Goal: Task Accomplishment & Management: Use online tool/utility

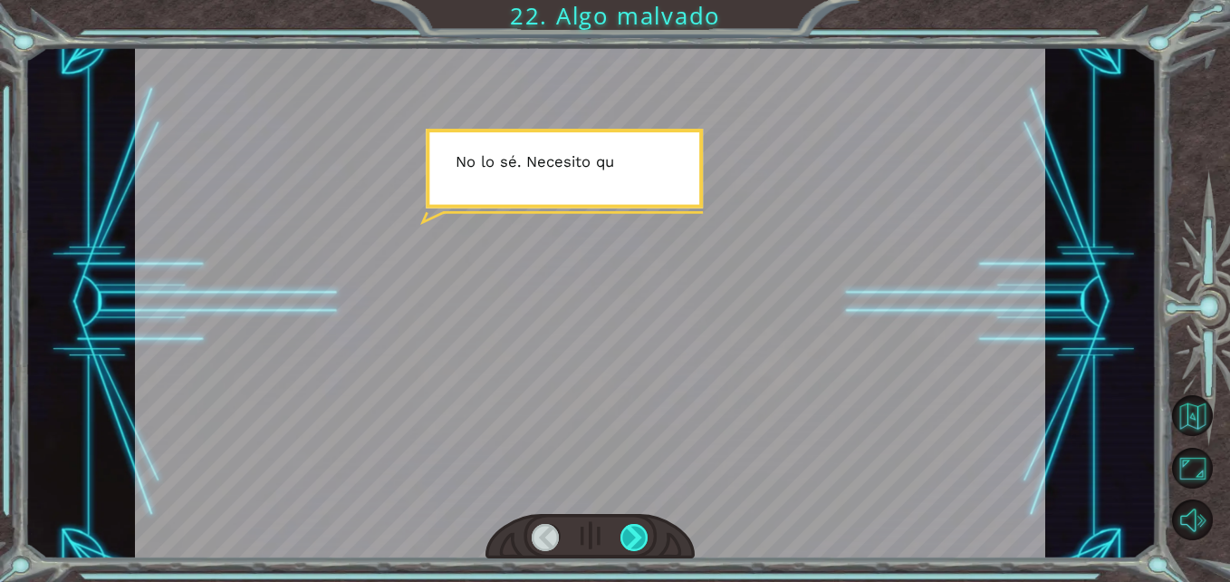
click at [636, 524] on div at bounding box center [635, 538] width 28 height 28
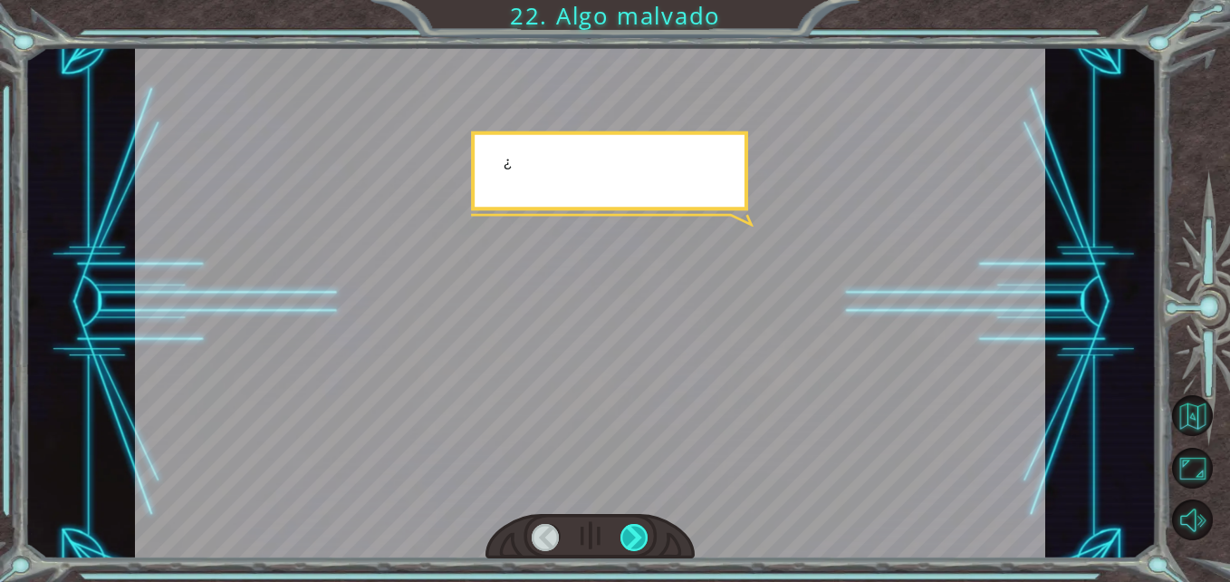
click at [636, 524] on div at bounding box center [635, 538] width 28 height 28
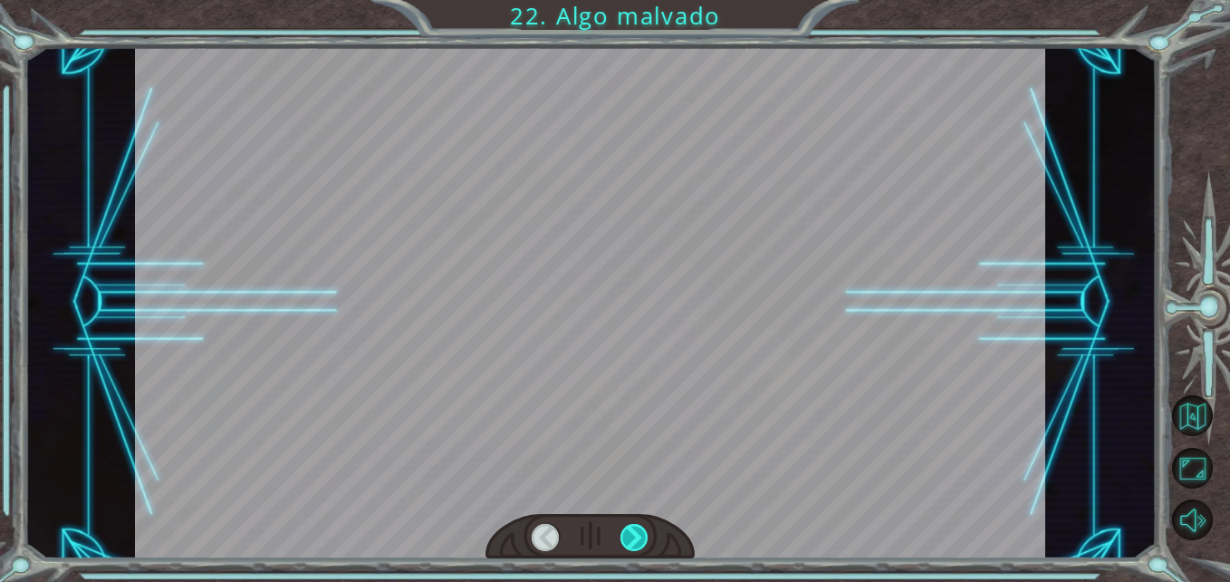
click at [636, 524] on div at bounding box center [635, 538] width 28 height 28
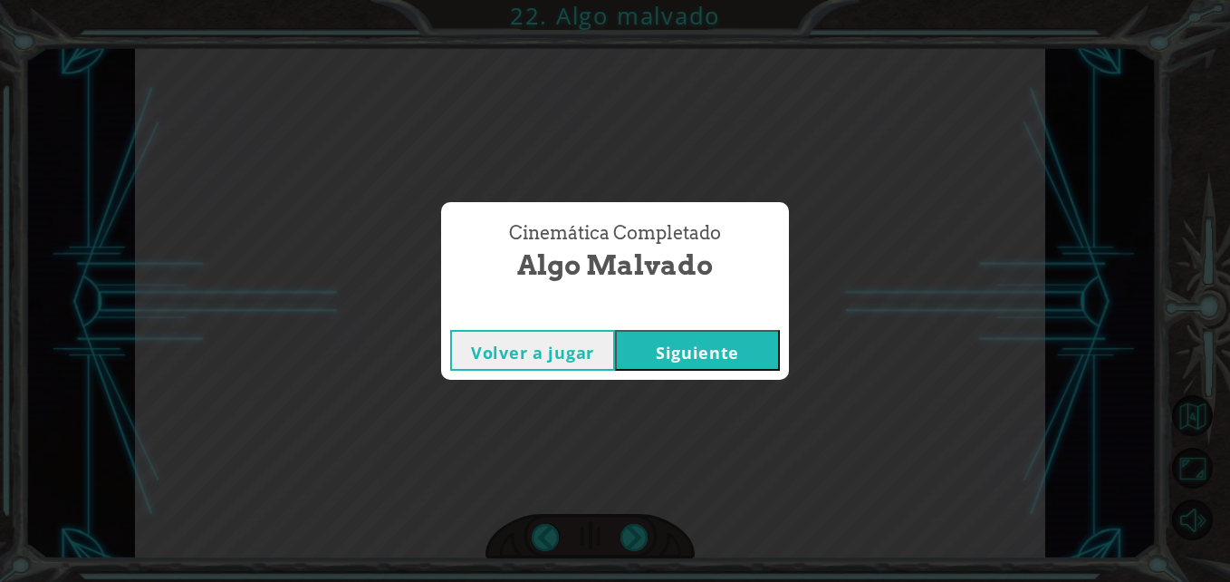
click at [681, 371] on button "Siguiente" at bounding box center [697, 350] width 165 height 41
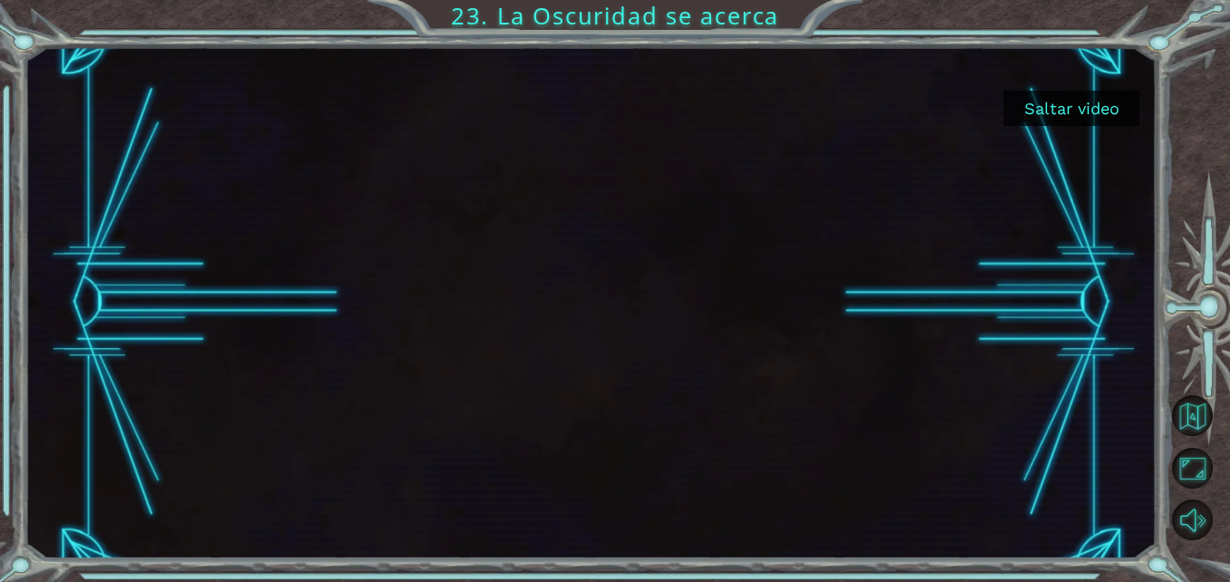
click at [1065, 99] on button "Saltar video" at bounding box center [1072, 108] width 136 height 35
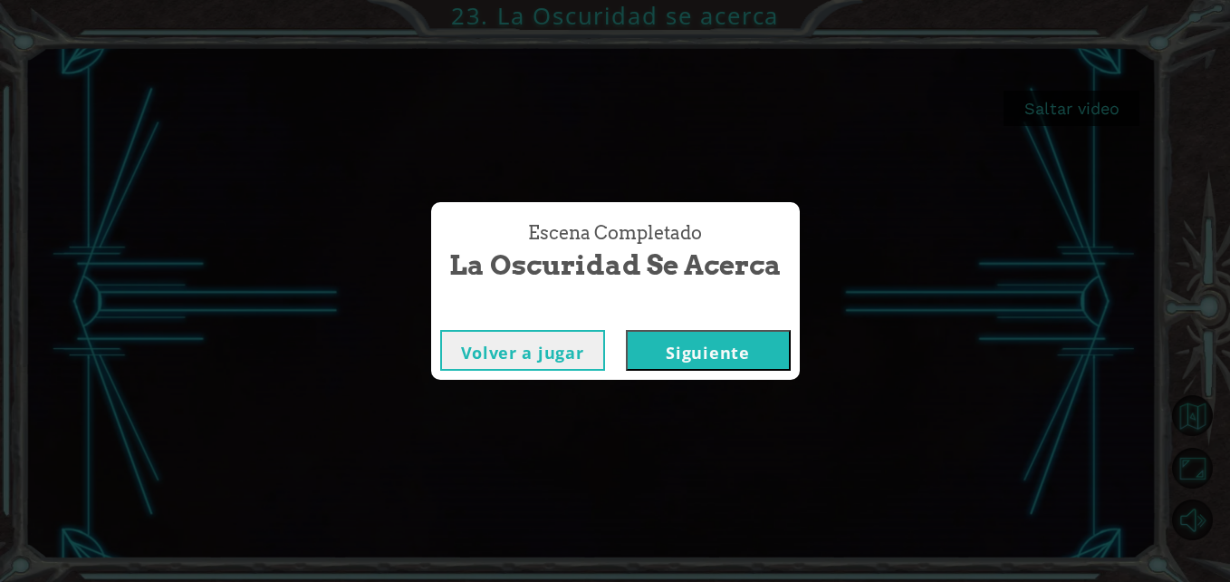
click at [686, 333] on button "Siguiente" at bounding box center [708, 350] width 165 height 41
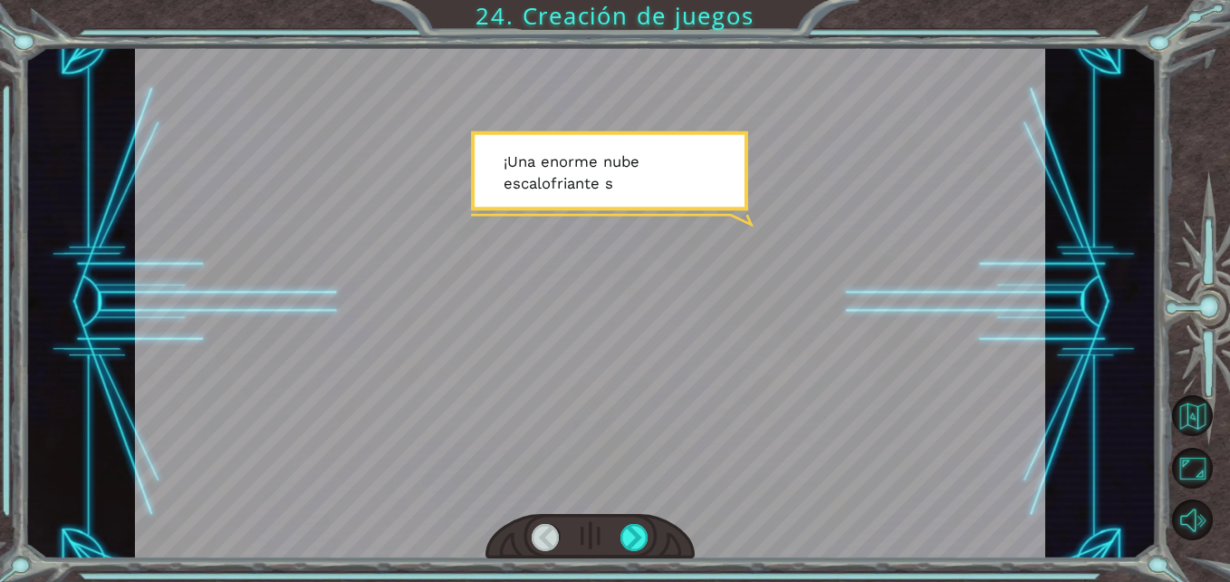
click at [651, 524] on div at bounding box center [590, 537] width 209 height 46
click at [649, 529] on div at bounding box center [635, 538] width 28 height 28
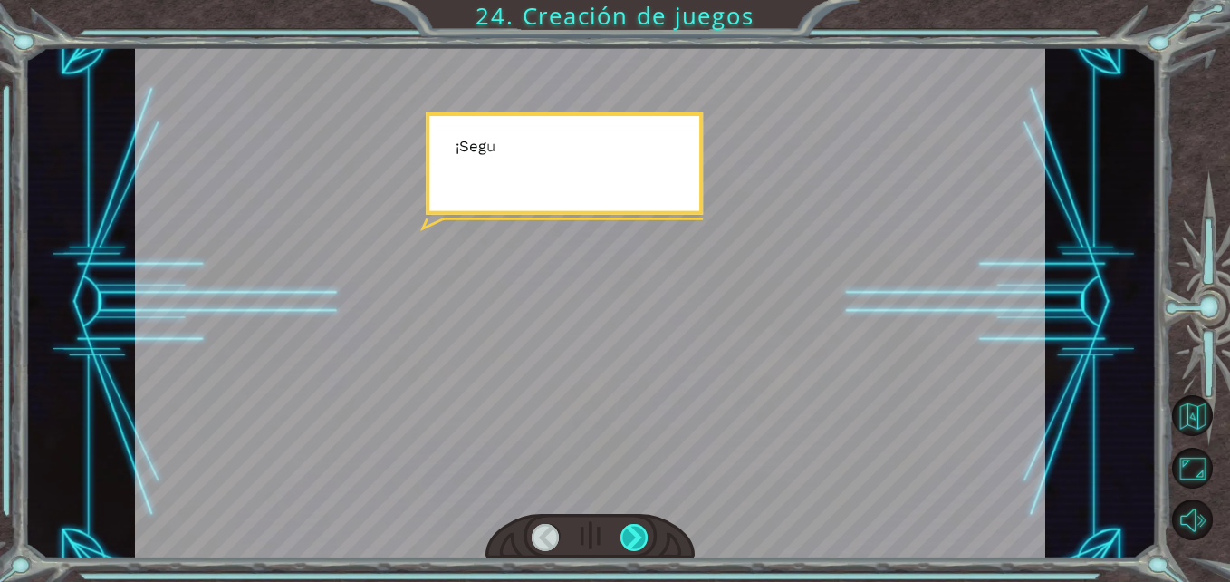
click at [649, 529] on div at bounding box center [635, 538] width 28 height 28
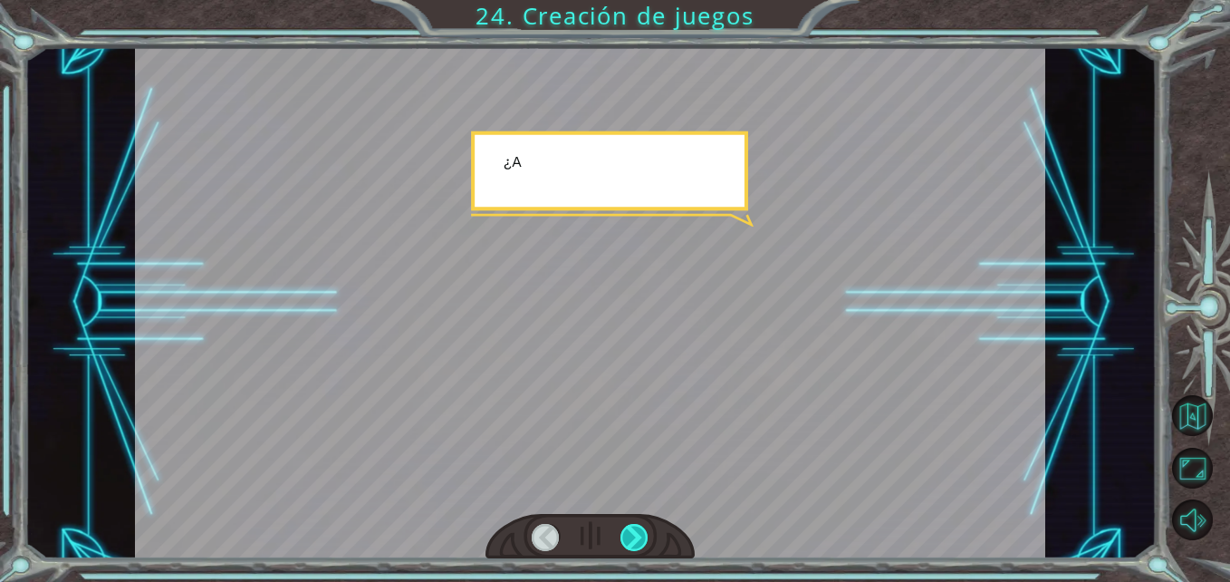
click at [649, 529] on div at bounding box center [635, 538] width 28 height 28
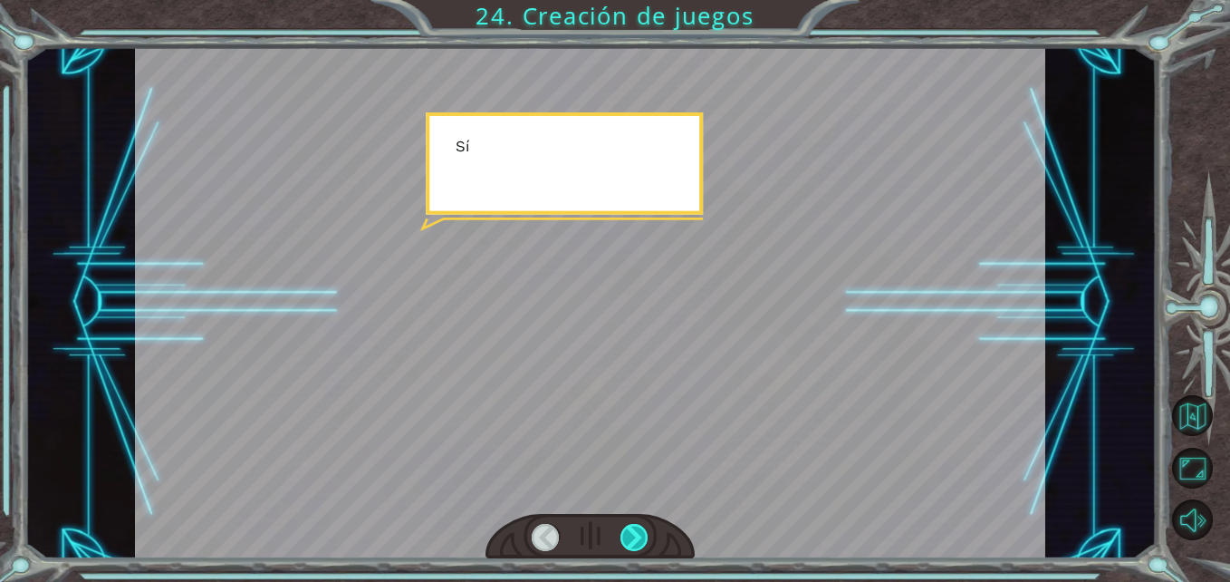
click at [649, 529] on div at bounding box center [635, 538] width 28 height 28
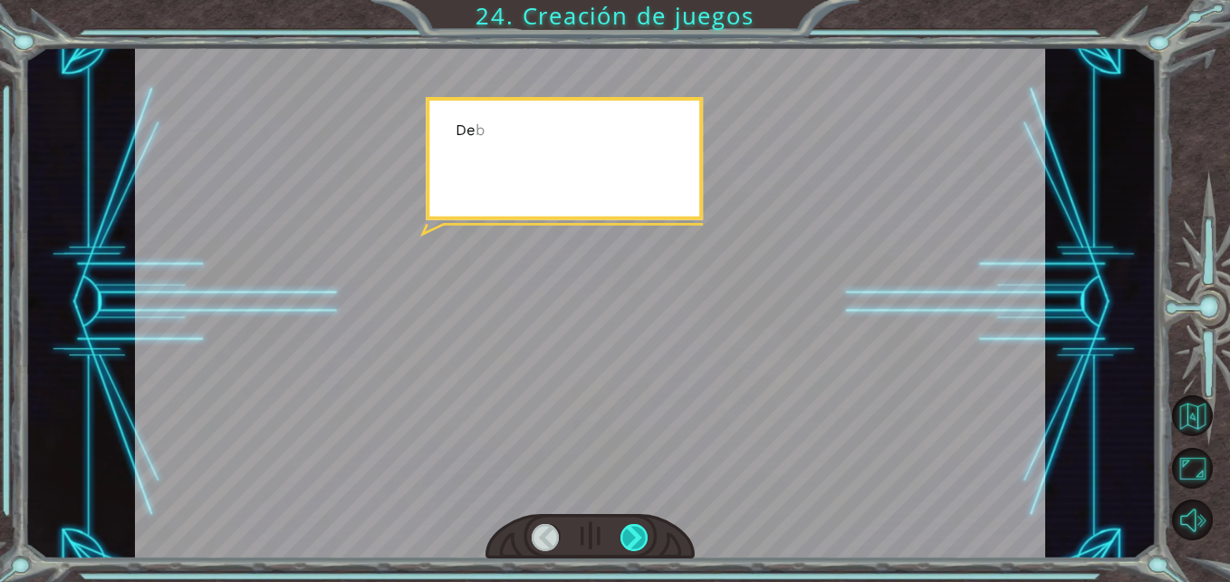
click at [649, 529] on div at bounding box center [635, 538] width 28 height 28
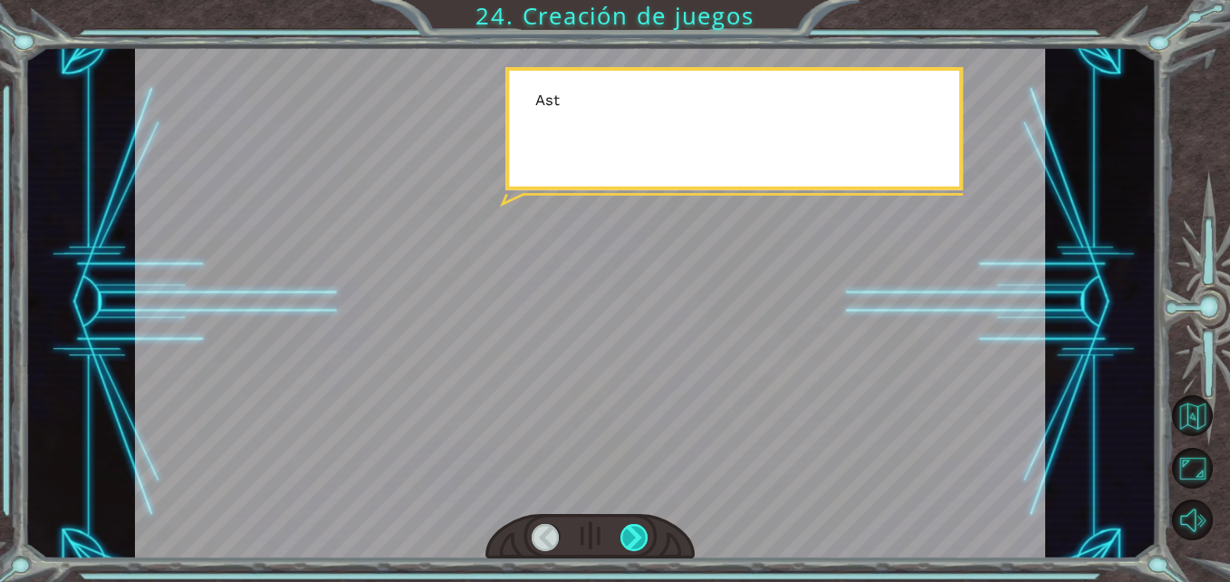
click at [649, 529] on div at bounding box center [635, 538] width 28 height 28
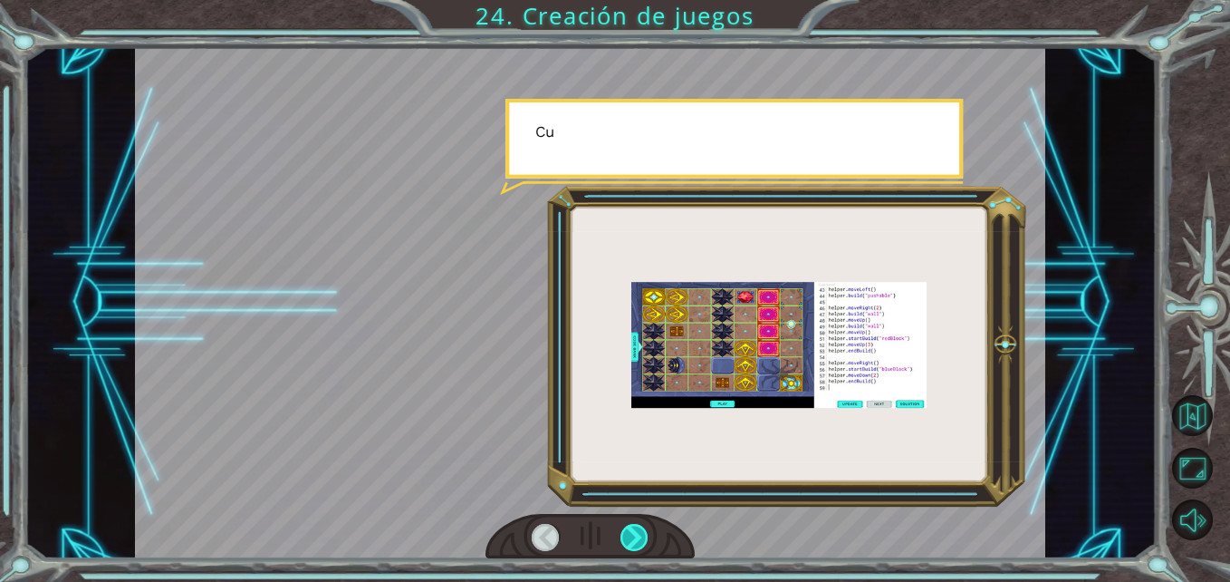
click at [649, 529] on div at bounding box center [635, 538] width 28 height 28
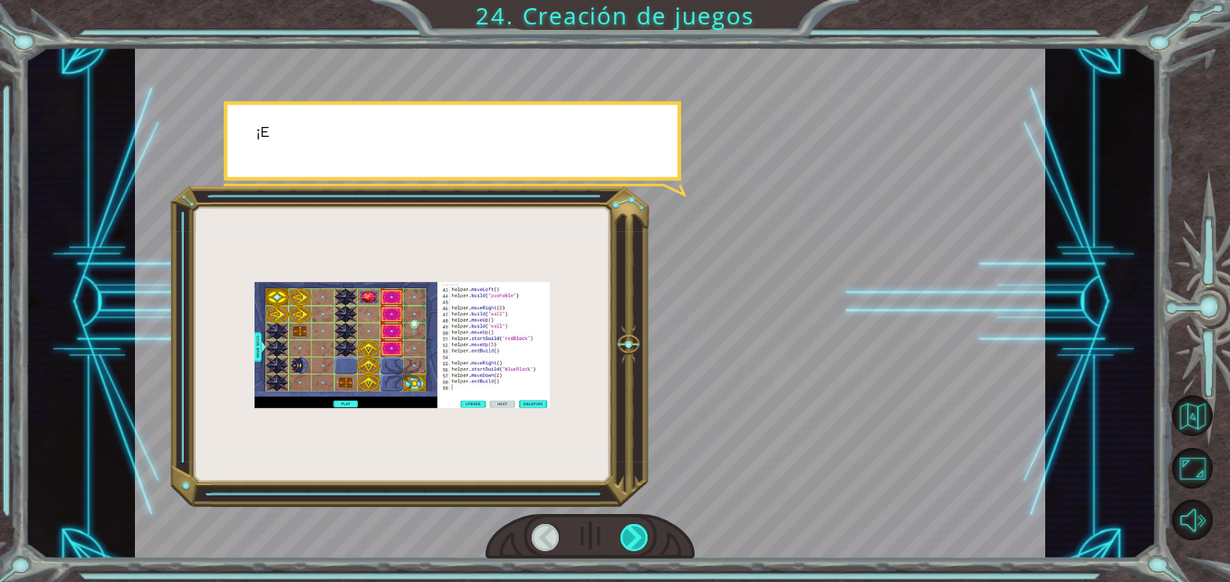
click at [649, 529] on div at bounding box center [635, 538] width 28 height 28
click at [648, 529] on div at bounding box center [635, 538] width 28 height 28
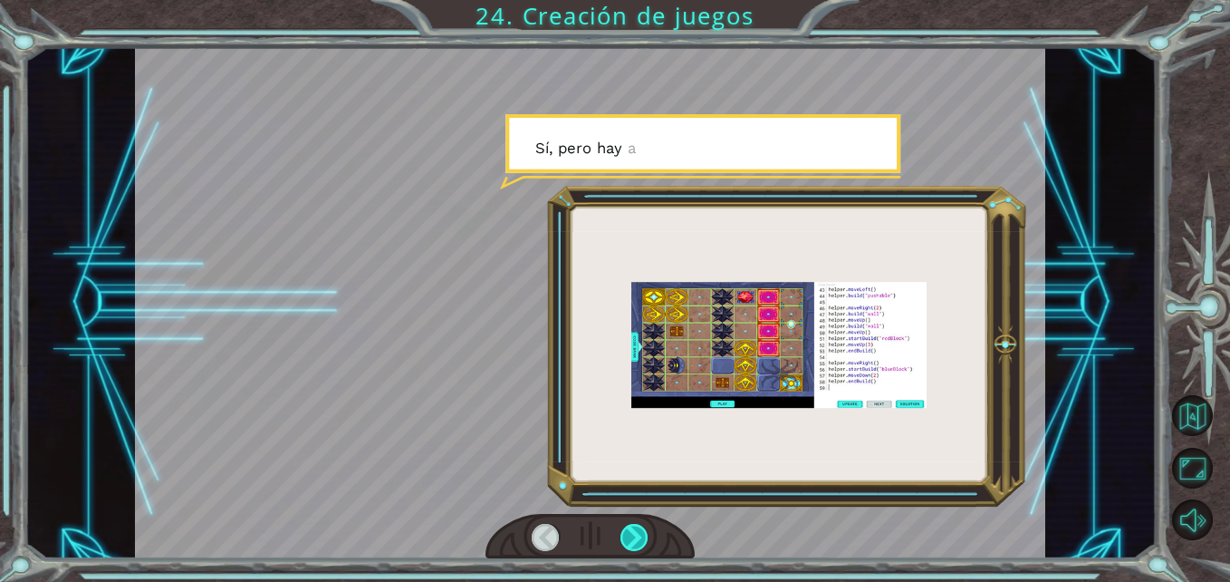
click at [648, 529] on div at bounding box center [635, 538] width 28 height 28
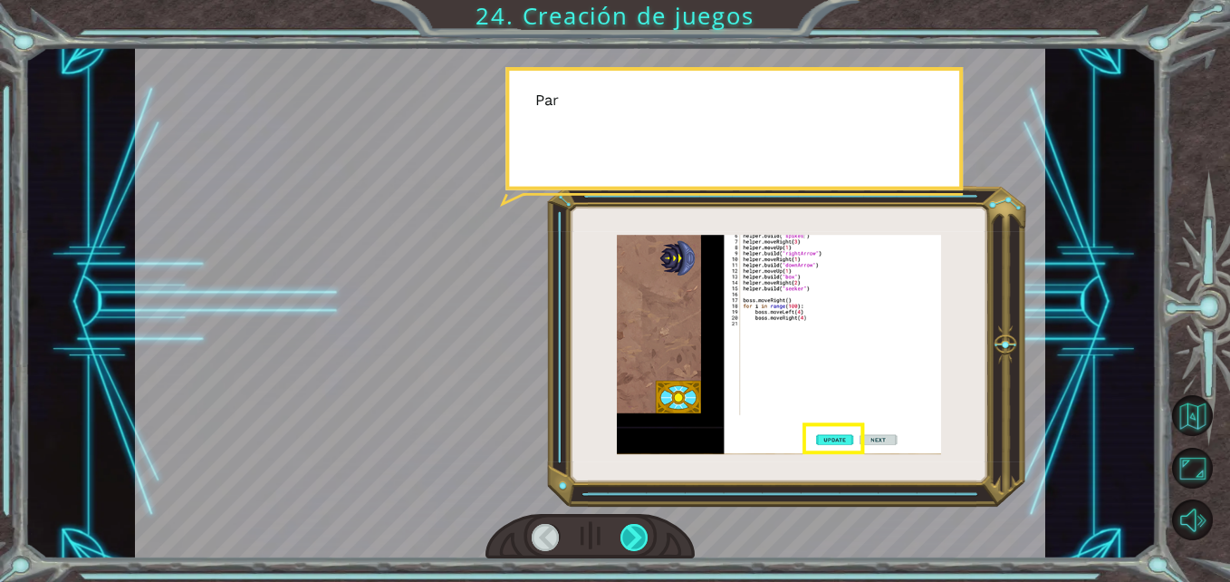
click at [648, 529] on div at bounding box center [635, 538] width 28 height 28
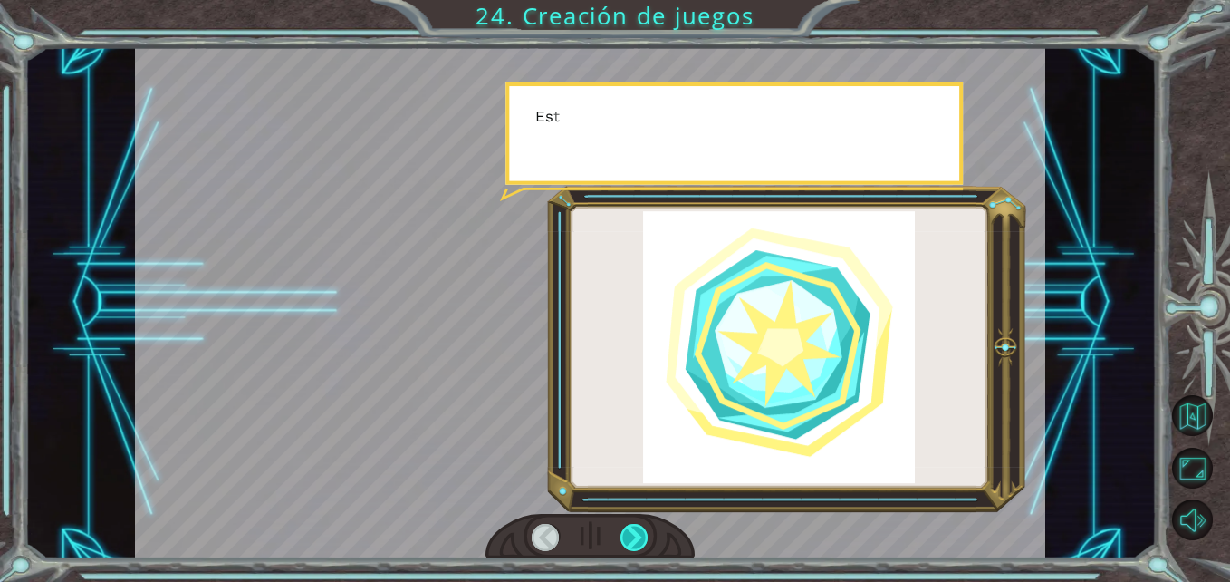
click at [648, 529] on div at bounding box center [635, 538] width 28 height 28
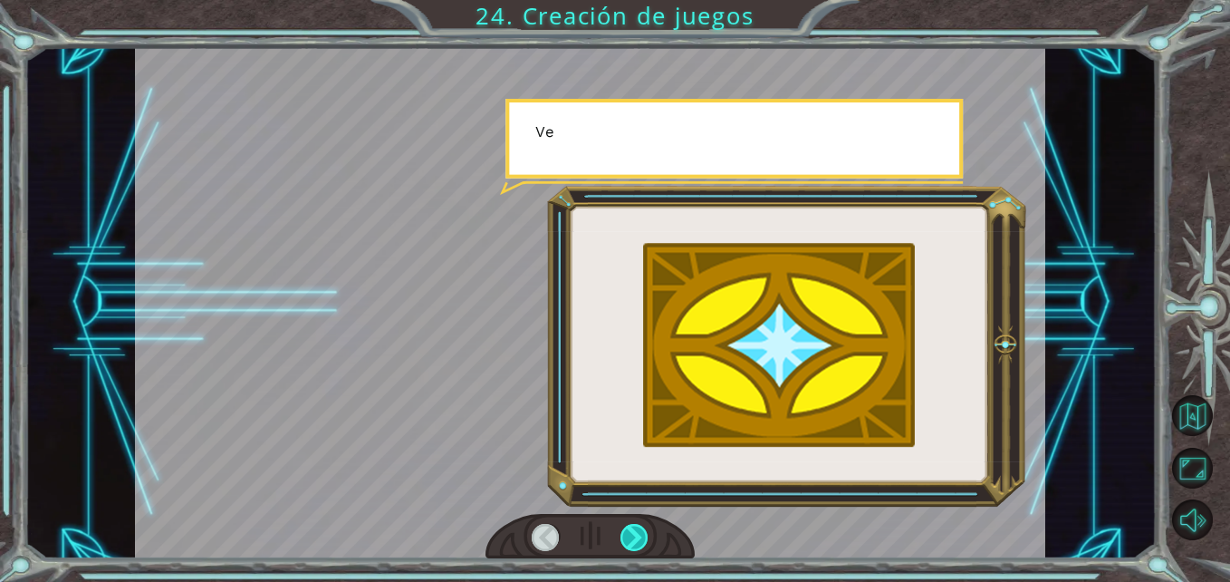
click at [648, 529] on div at bounding box center [635, 538] width 28 height 28
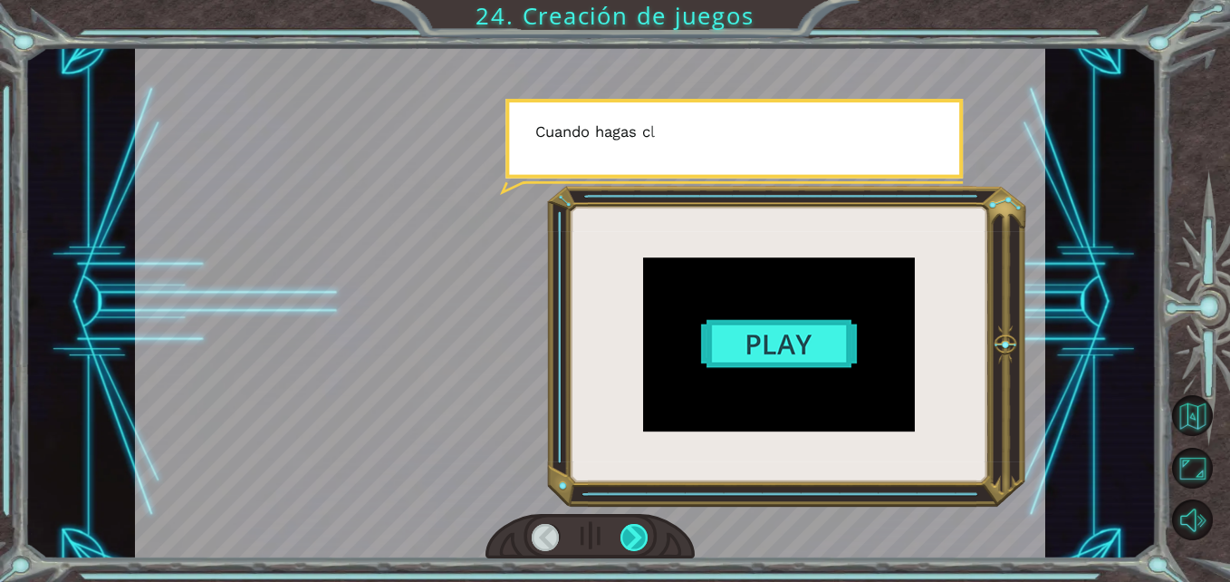
click at [647, 529] on div at bounding box center [635, 538] width 28 height 28
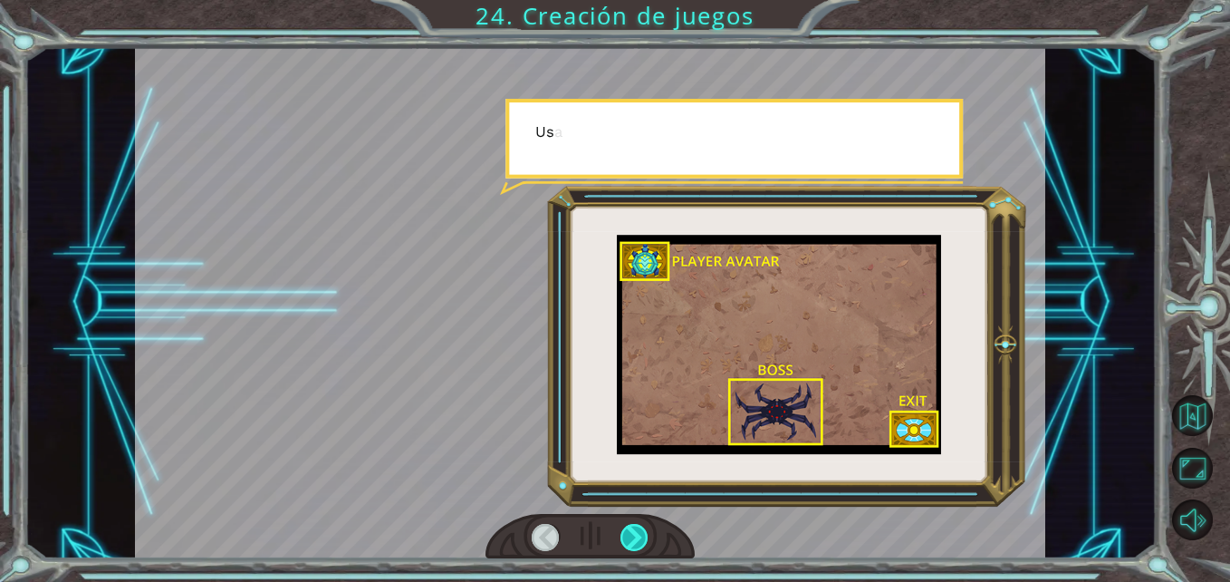
click at [646, 526] on div at bounding box center [635, 538] width 28 height 28
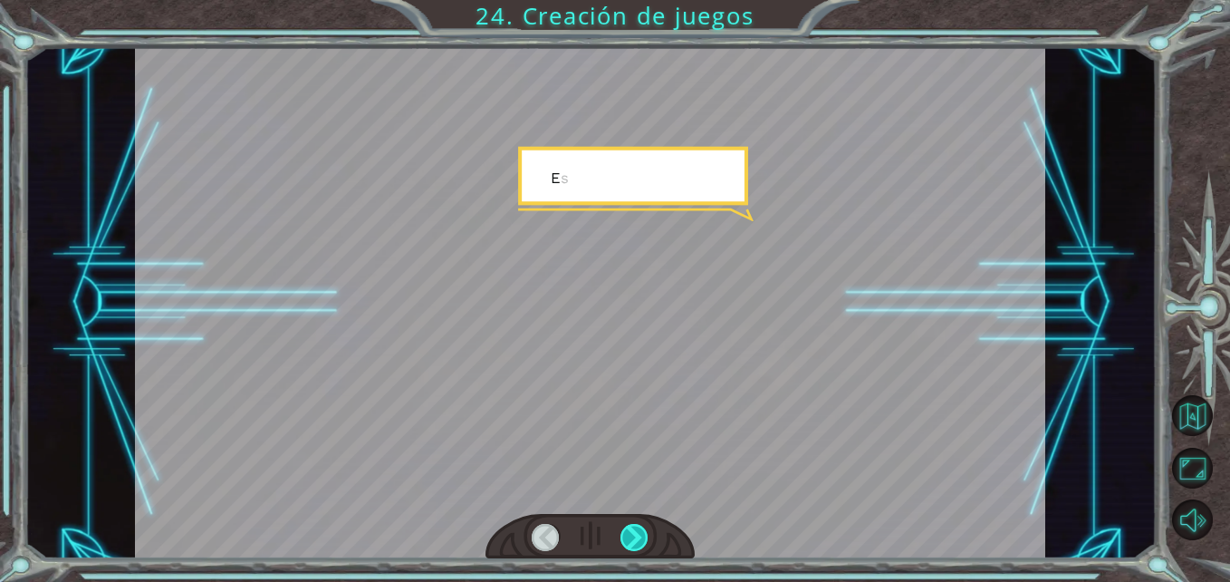
click at [646, 526] on div at bounding box center [635, 538] width 28 height 28
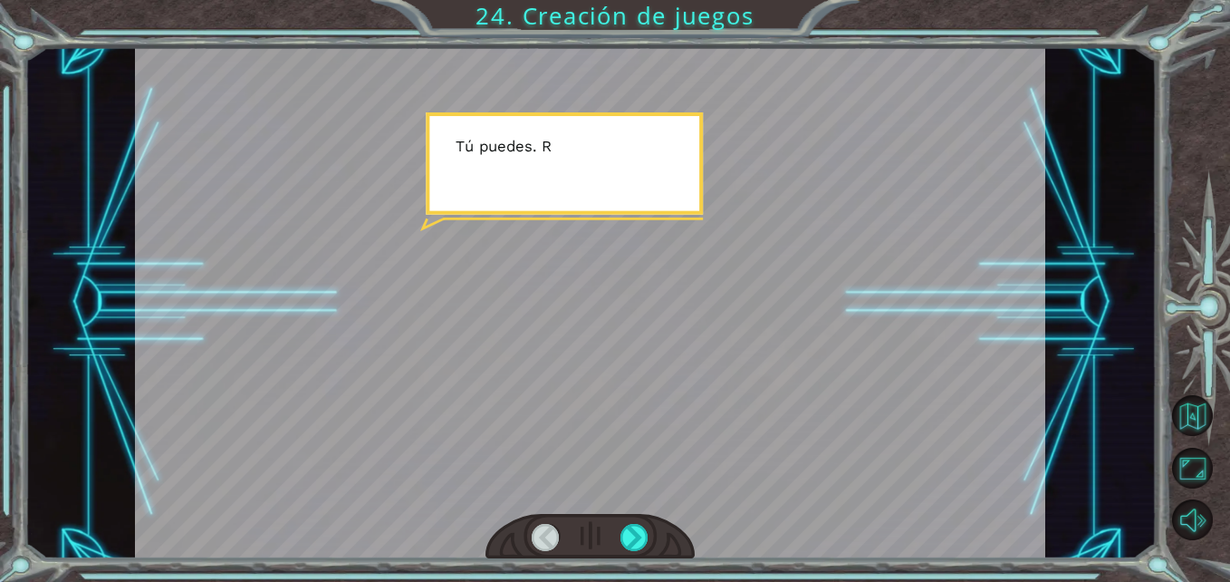
click at [641, 519] on div at bounding box center [590, 537] width 209 height 46
click at [641, 517] on div at bounding box center [590, 537] width 209 height 46
click at [640, 524] on div at bounding box center [635, 538] width 28 height 28
click at [640, 525] on div at bounding box center [635, 538] width 28 height 28
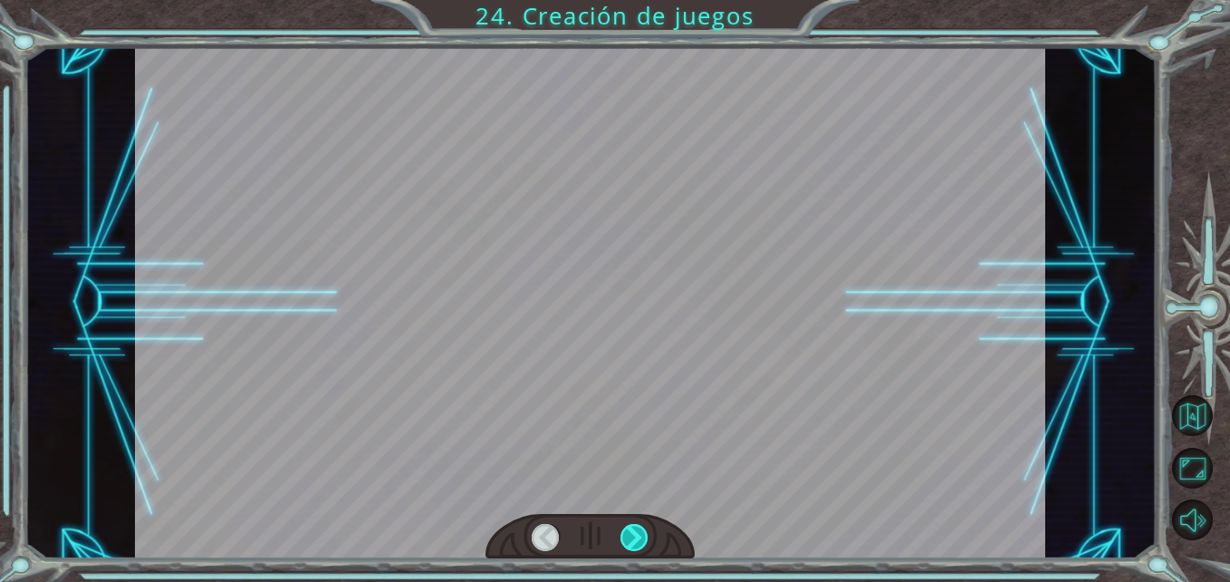
click at [638, 525] on div at bounding box center [635, 538] width 28 height 28
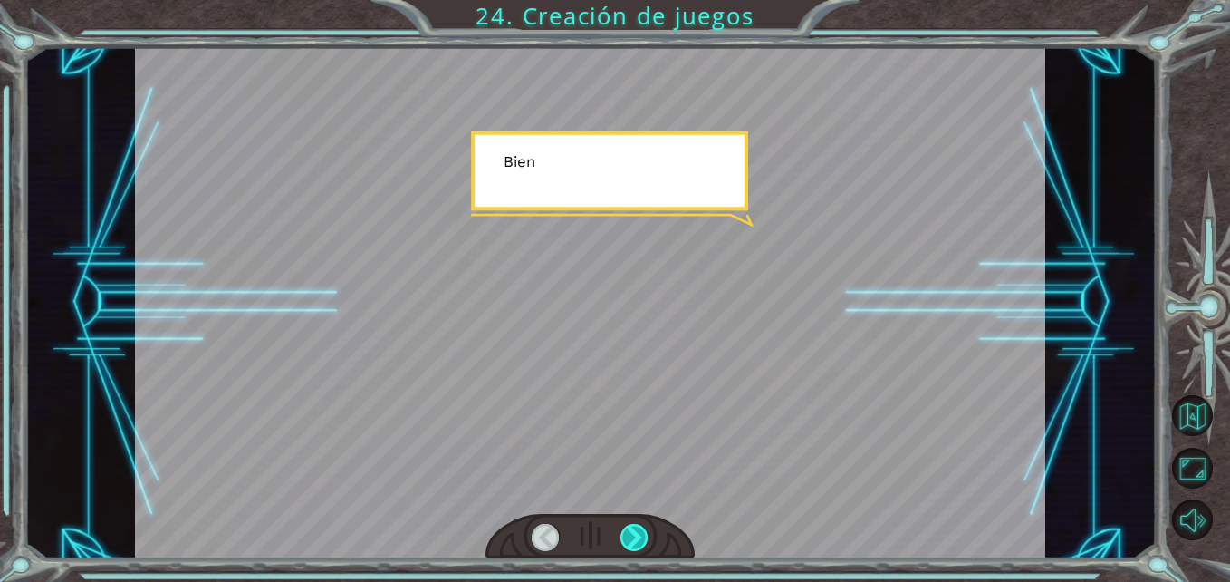
click at [637, 525] on div at bounding box center [635, 538] width 28 height 28
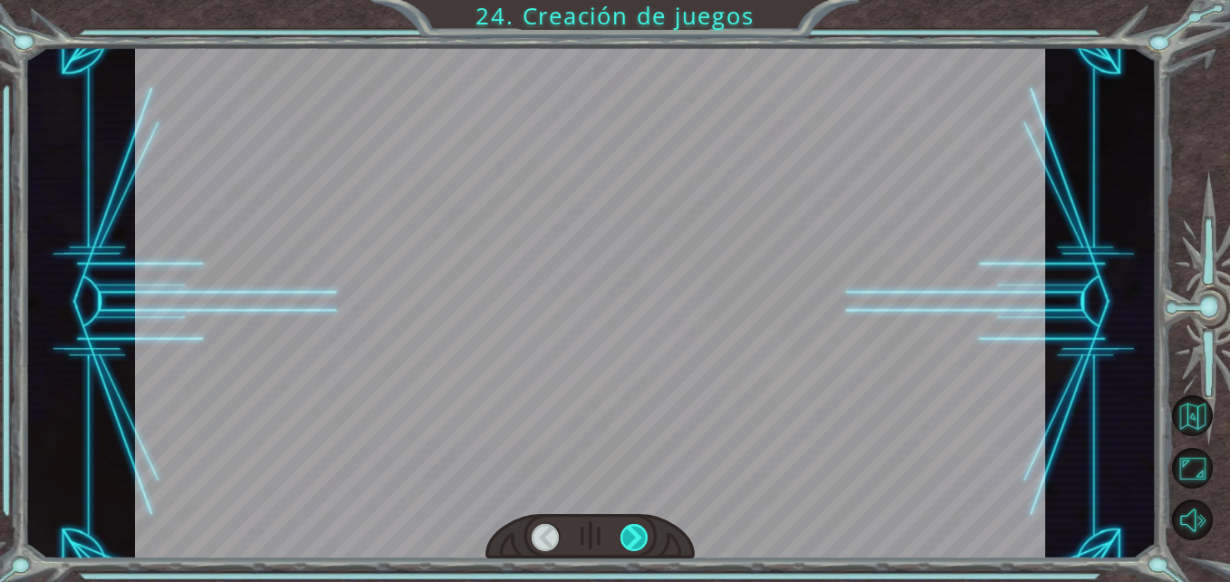
click at [637, 525] on div at bounding box center [635, 538] width 28 height 28
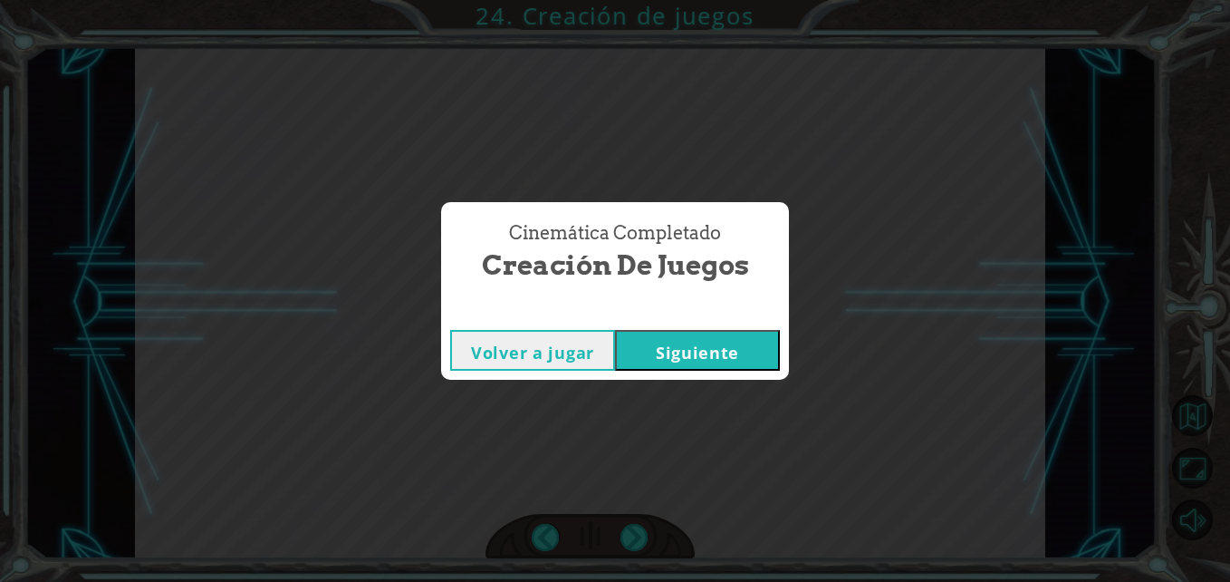
click at [670, 343] on button "Siguiente" at bounding box center [697, 350] width 165 height 41
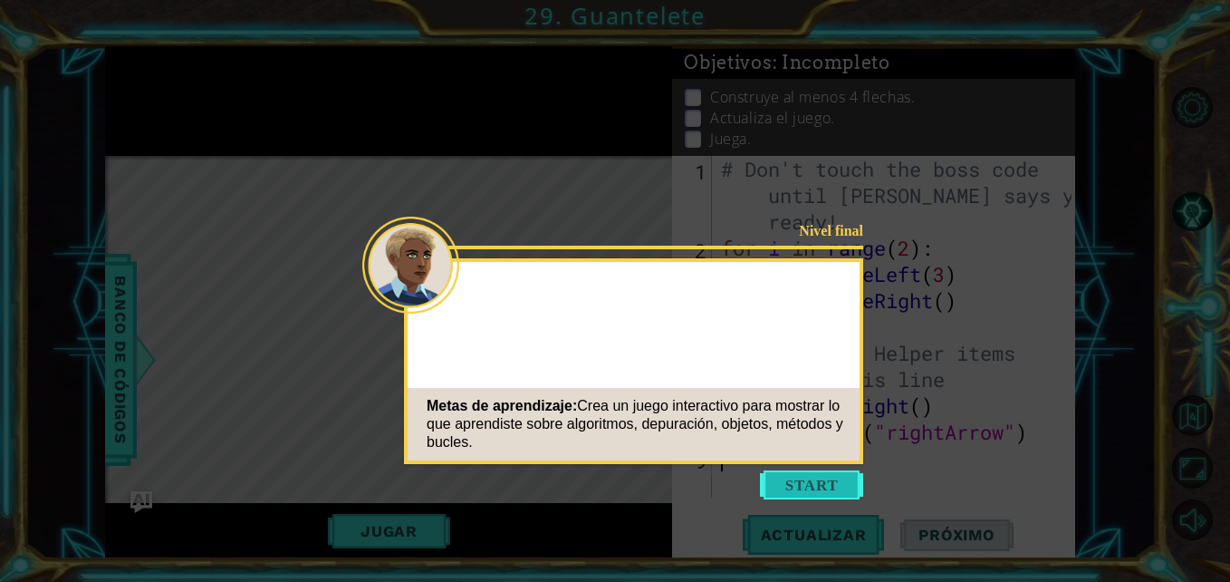
click at [837, 491] on button "Start" at bounding box center [811, 484] width 103 height 29
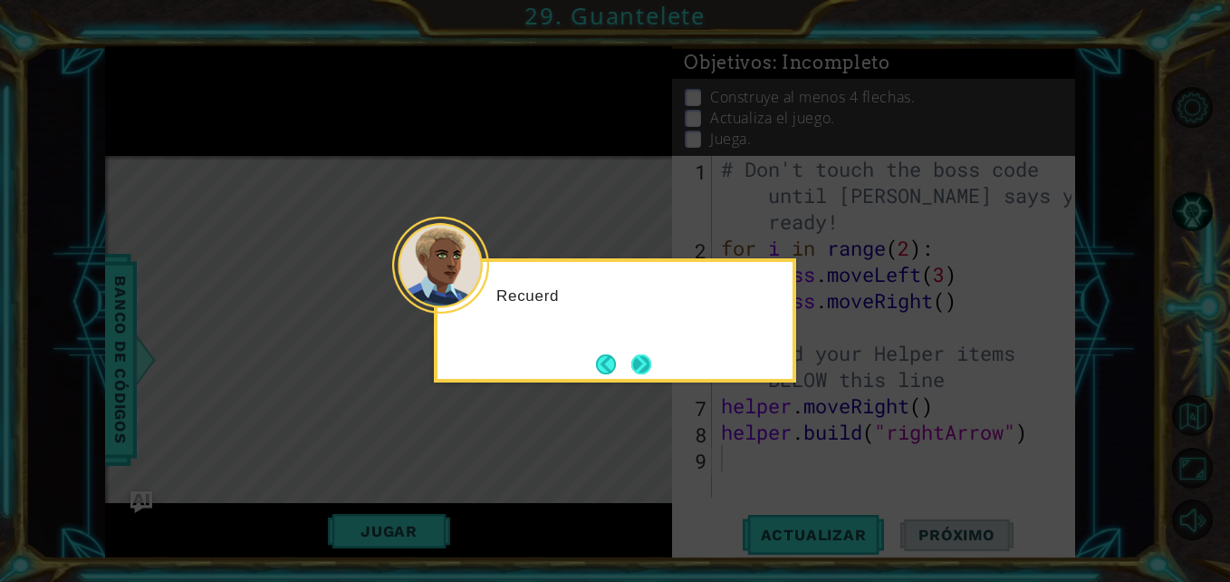
click at [635, 364] on button "Next" at bounding box center [641, 364] width 20 height 20
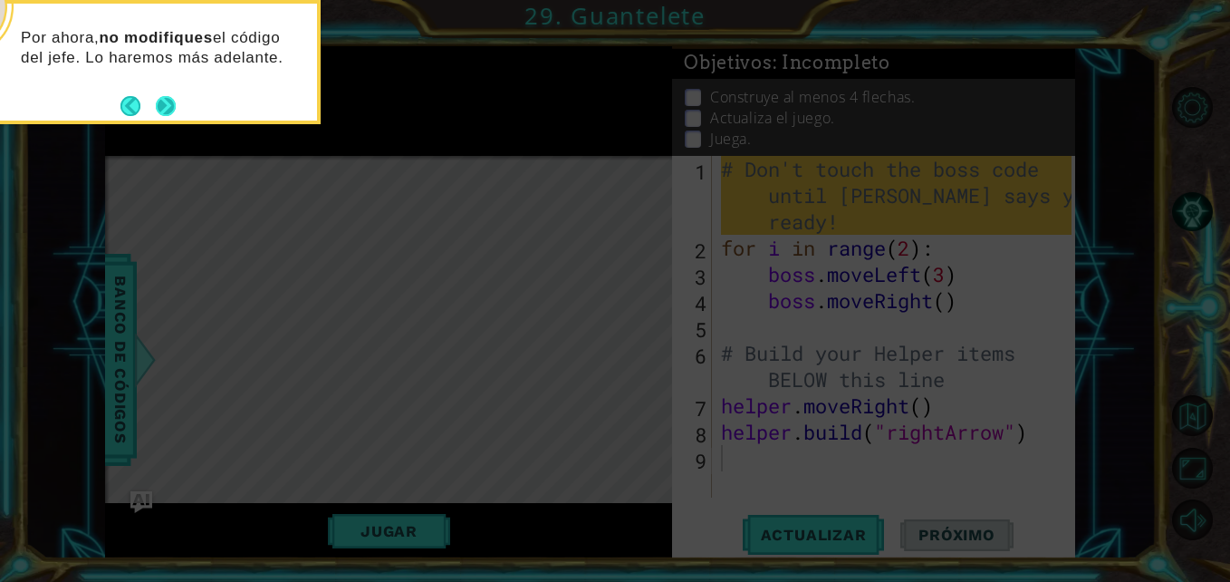
click at [162, 104] on button "Next" at bounding box center [166, 106] width 20 height 20
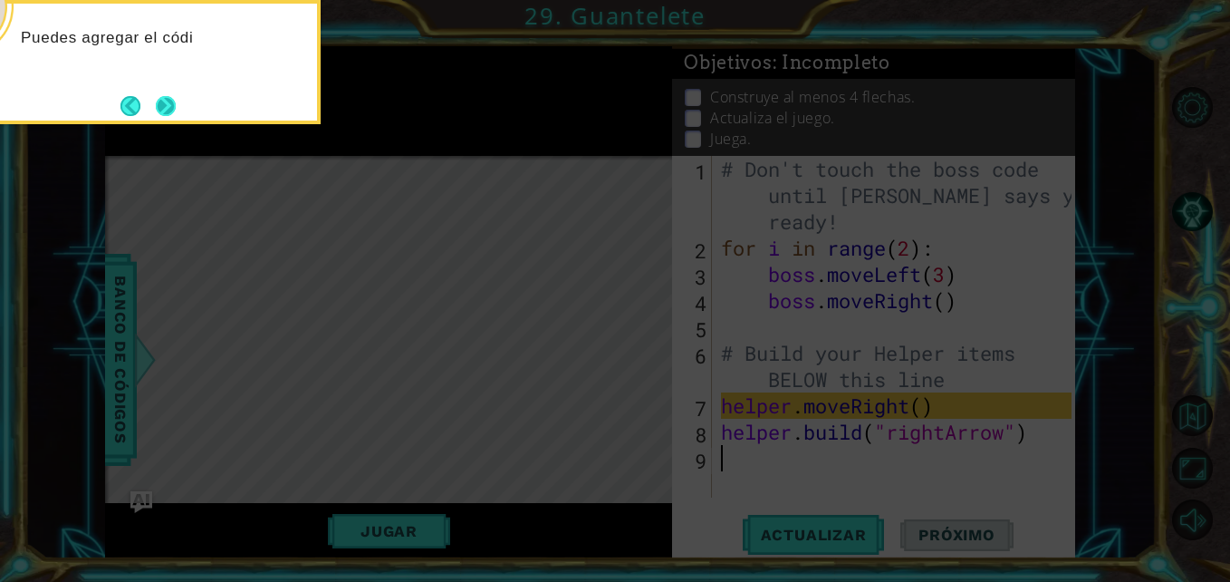
click at [173, 115] on button "Next" at bounding box center [166, 106] width 20 height 20
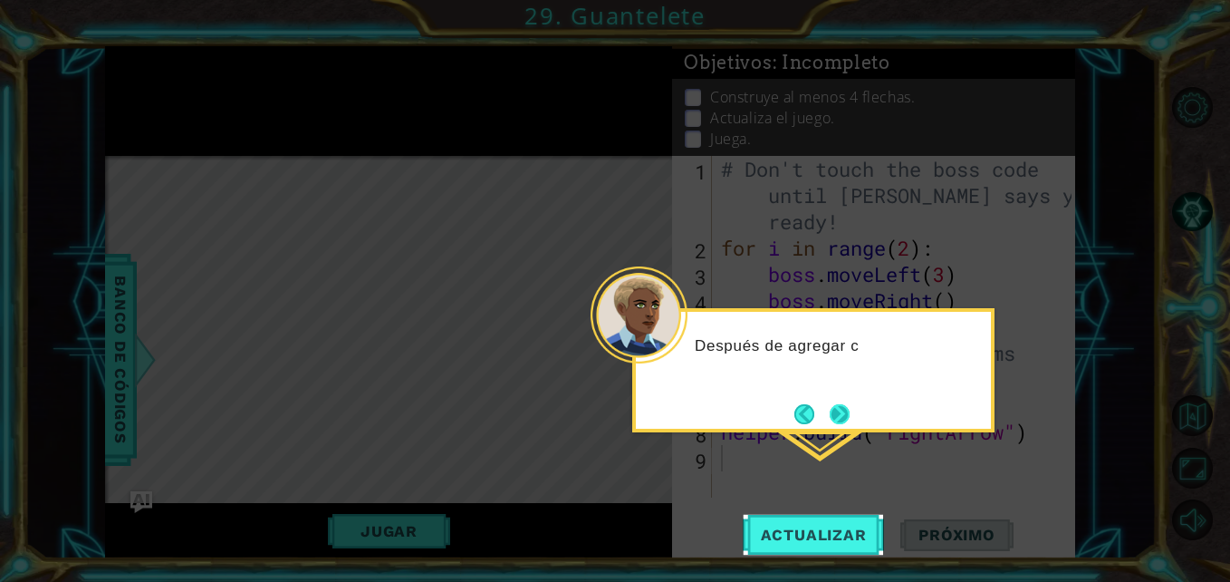
click at [834, 406] on button "Next" at bounding box center [840, 414] width 20 height 20
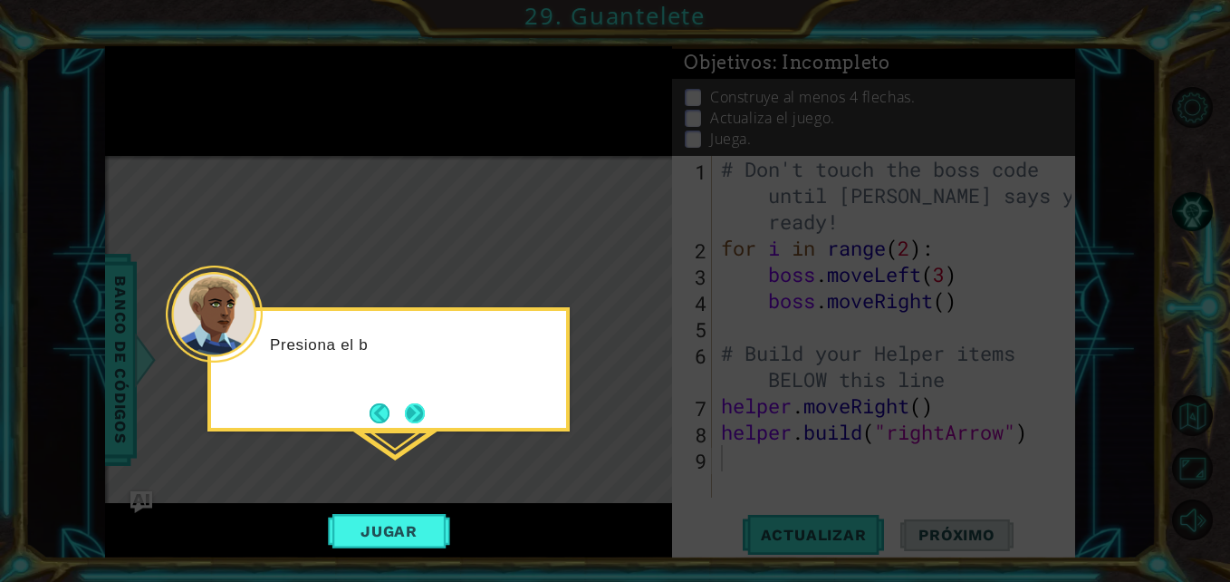
click at [407, 417] on button "Next" at bounding box center [415, 413] width 20 height 20
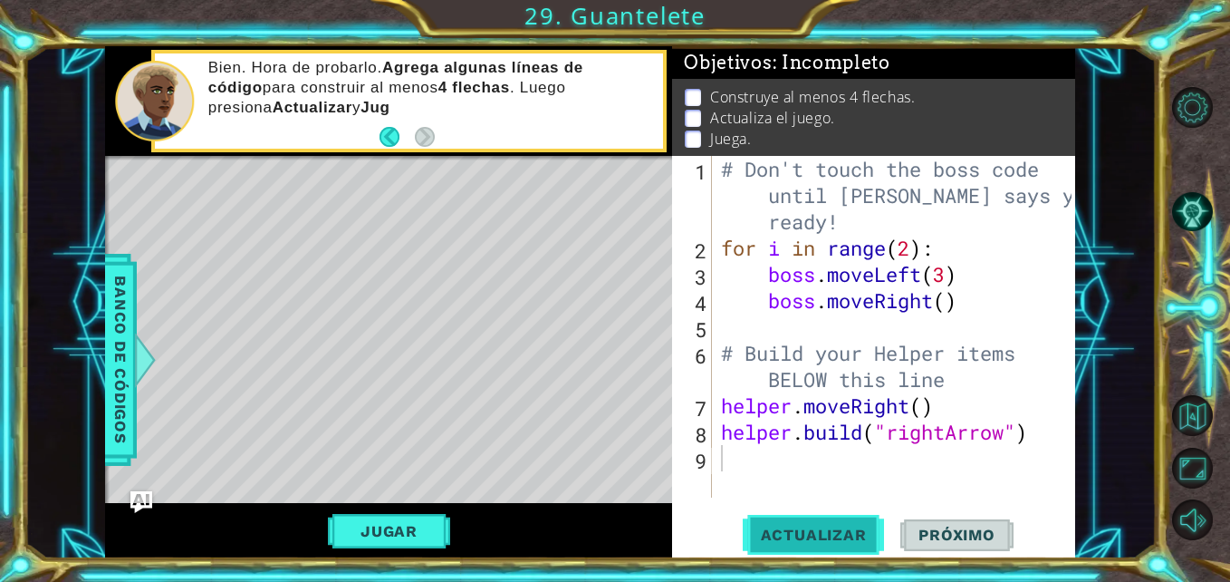
click at [822, 542] on span "Actualizar" at bounding box center [814, 534] width 142 height 18
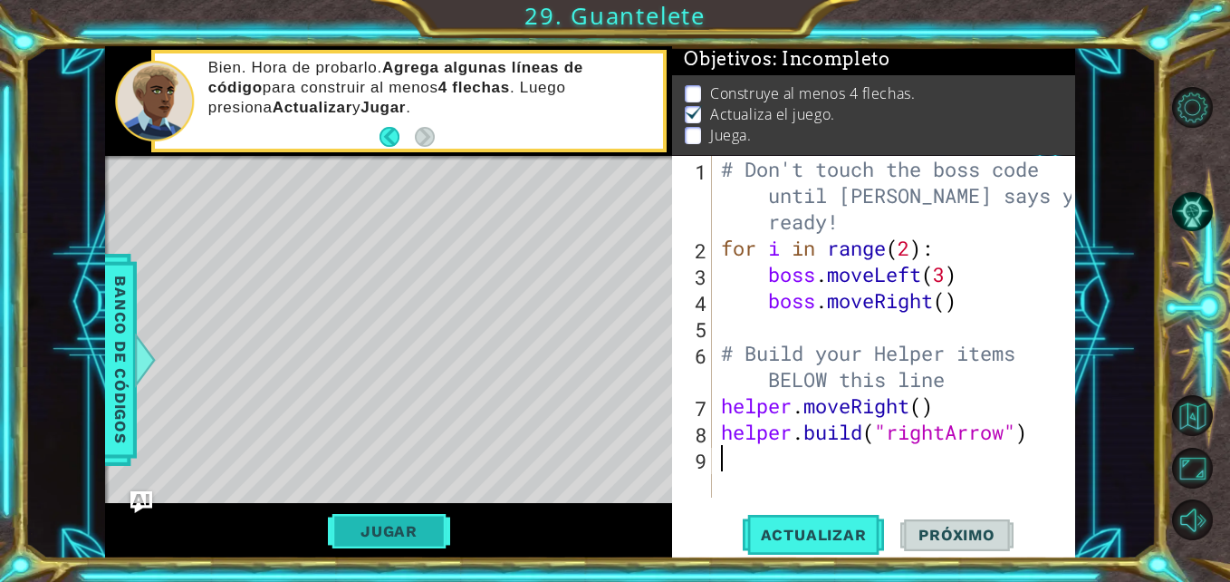
click at [405, 525] on button "Jugar" at bounding box center [389, 531] width 122 height 34
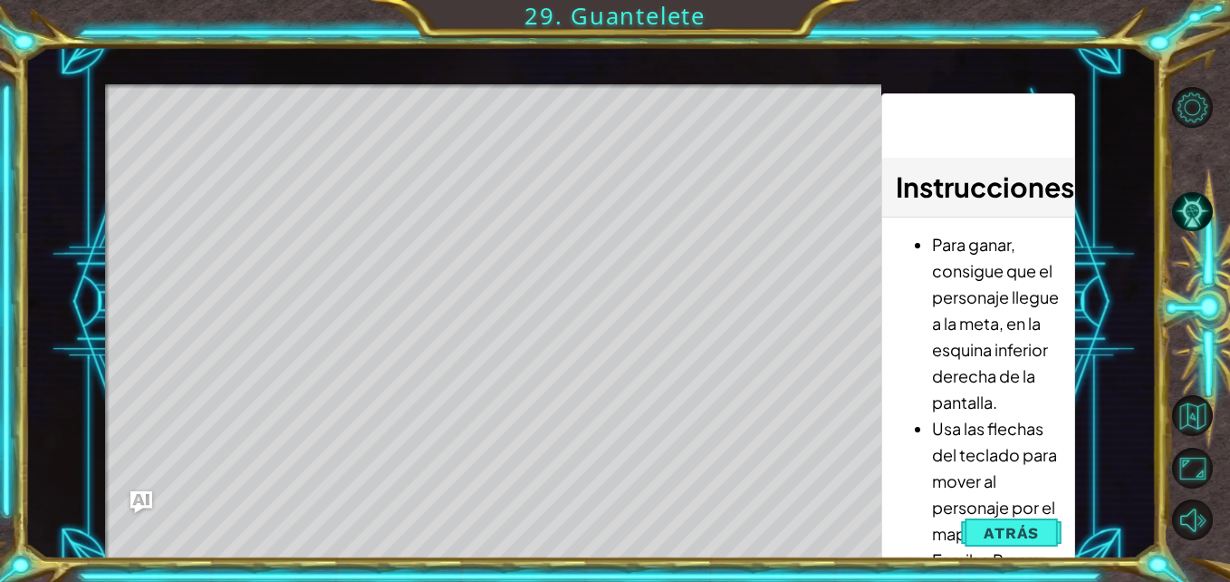
drag, startPoint x: 561, startPoint y: 477, endPoint x: 420, endPoint y: 326, distance: 205.8
click at [536, 446] on div "Level Map" at bounding box center [523, 351] width 837 height 534
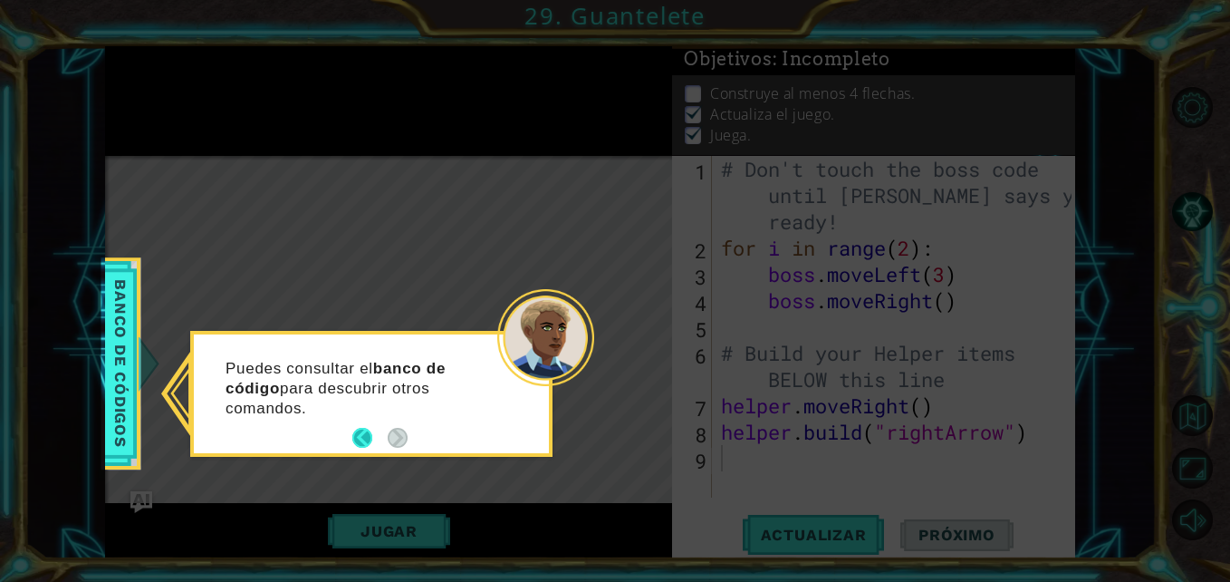
click at [371, 445] on button "Back" at bounding box center [369, 438] width 35 height 20
click at [395, 439] on icon at bounding box center [615, 291] width 1230 height 582
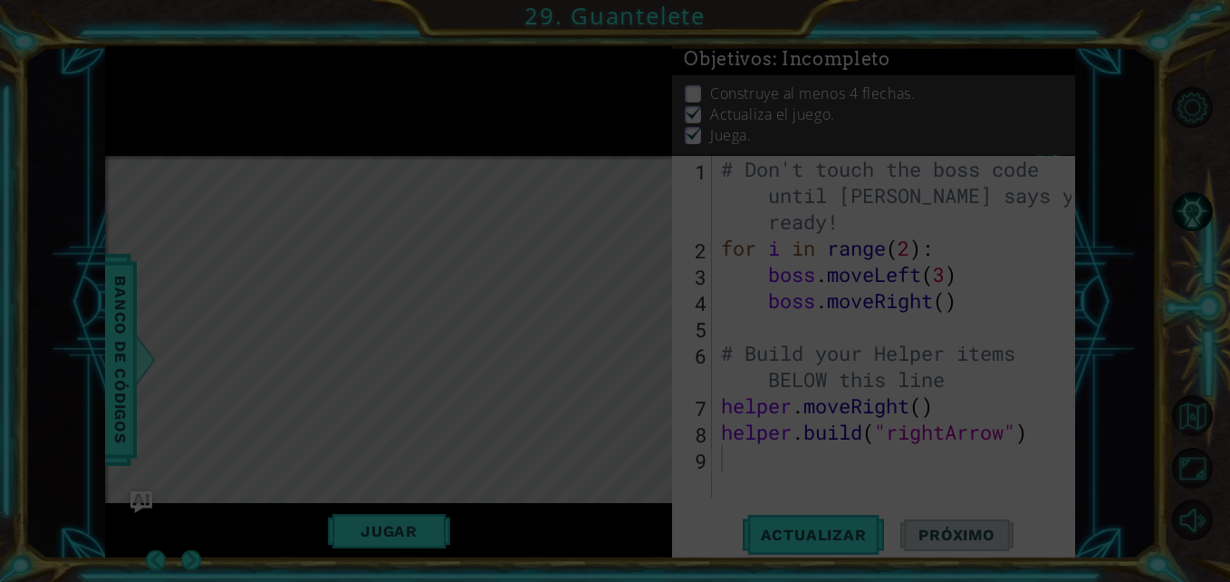
click at [402, 437] on div "Level Map" at bounding box center [523, 423] width 837 height 534
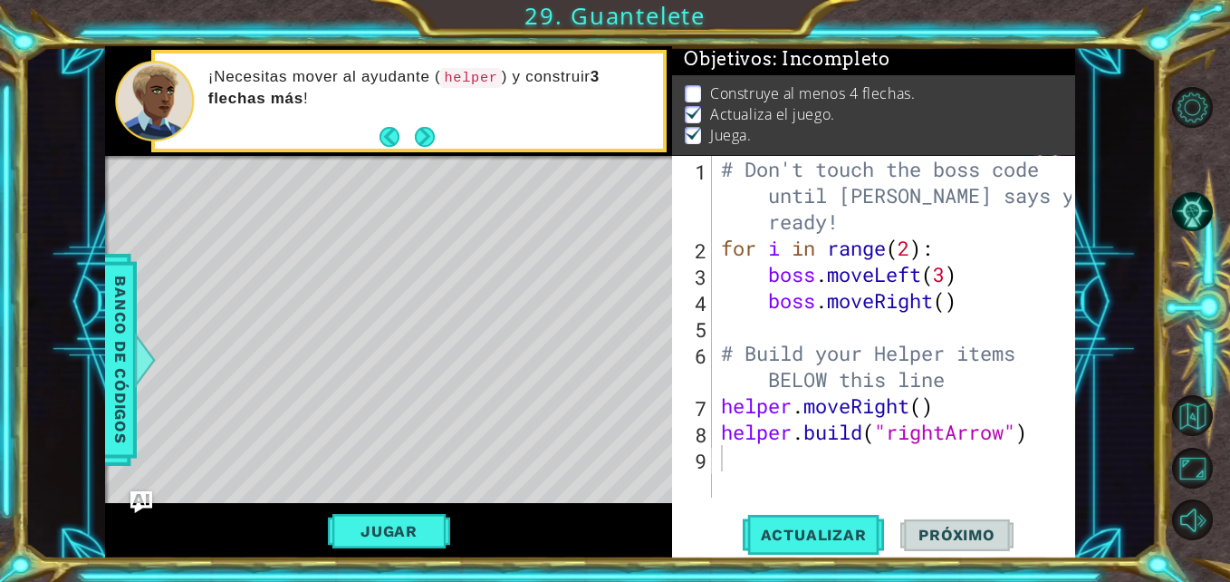
click at [771, 463] on div "# Don't touch the boss code until [PERSON_NAME] says you're ready! for i in ran…" at bounding box center [899, 379] width 362 height 447
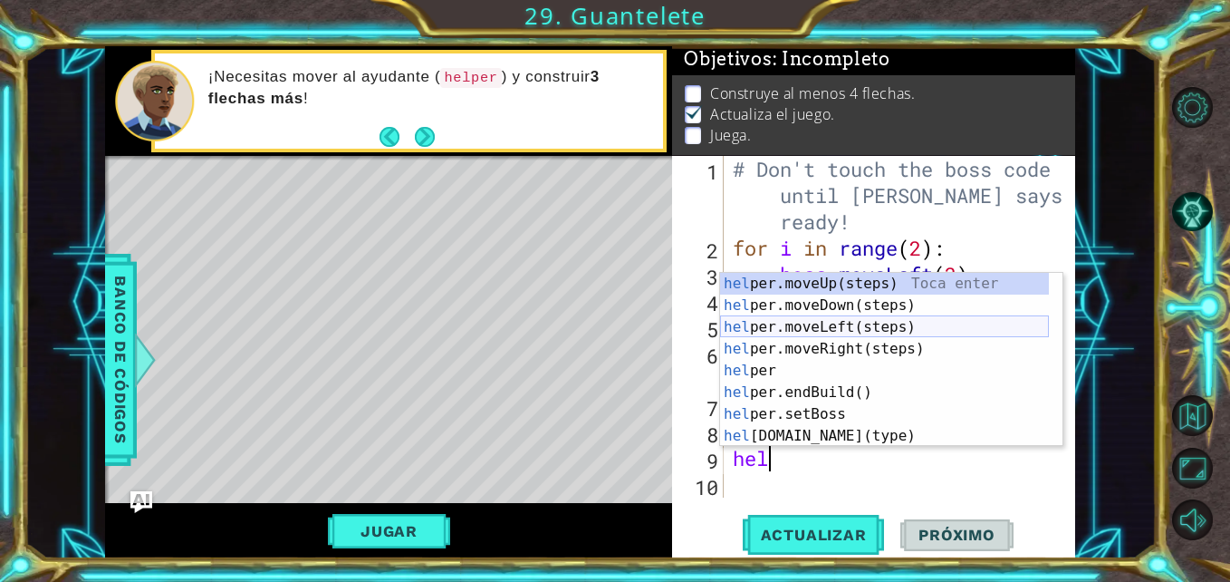
scroll to position [109, 0]
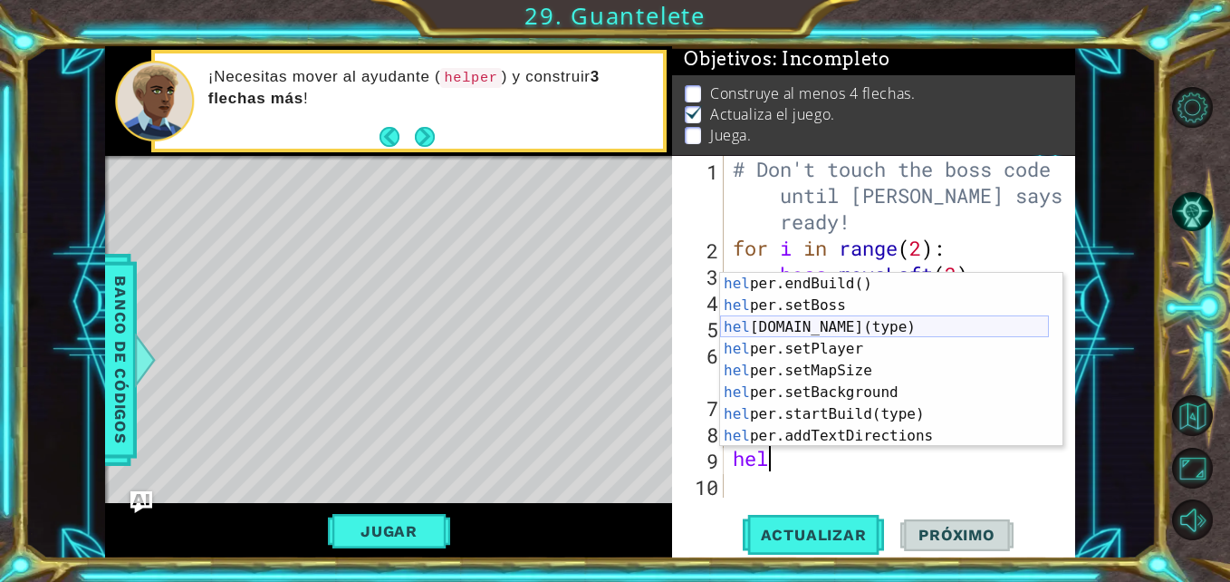
click at [874, 331] on div "hel per.endBuild() Toca enter hel per.setBoss Toca enter hel [DOMAIN_NAME](type…" at bounding box center [884, 381] width 329 height 217
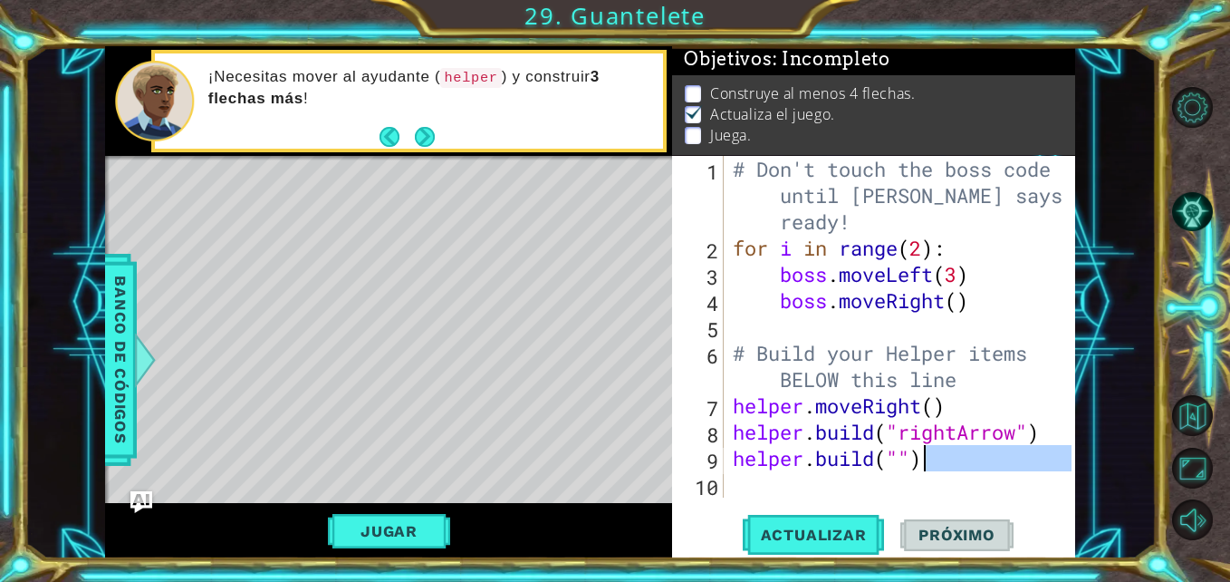
drag, startPoint x: 954, startPoint y: 486, endPoint x: 932, endPoint y: 463, distance: 31.4
click at [932, 463] on div "# Don't touch the boss code until [PERSON_NAME] says you're ready! for i in ran…" at bounding box center [905, 379] width 352 height 447
click at [951, 462] on div "# Don't touch the boss code until [PERSON_NAME] says you're ready! for i in ran…" at bounding box center [900, 327] width 342 height 342
drag, startPoint x: 943, startPoint y: 465, endPoint x: 900, endPoint y: 457, distance: 44.2
click at [900, 457] on div "# Don't touch the boss code until [PERSON_NAME] says you're ready! for i in ran…" at bounding box center [905, 379] width 352 height 447
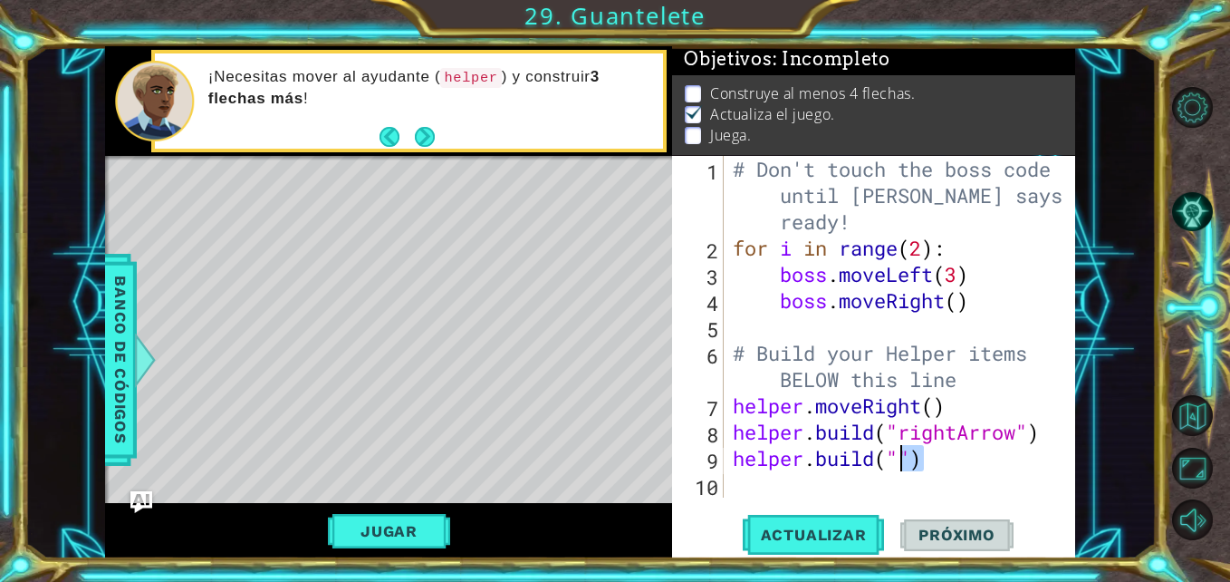
click at [900, 457] on div "# Don't touch the boss code until [PERSON_NAME] says you're ready! for i in ran…" at bounding box center [900, 327] width 342 height 342
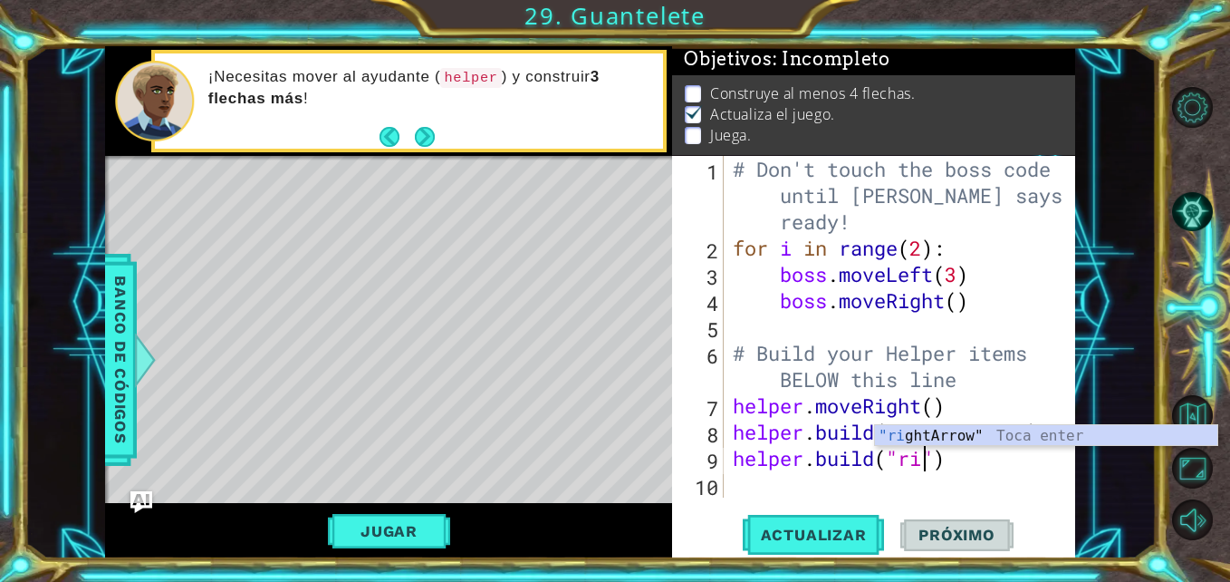
scroll to position [0, 9]
click at [963, 437] on div ""ri ghtArrow" Toca enter" at bounding box center [1046, 457] width 342 height 65
type textarea "[DOMAIN_NAME]("rightArrow")"
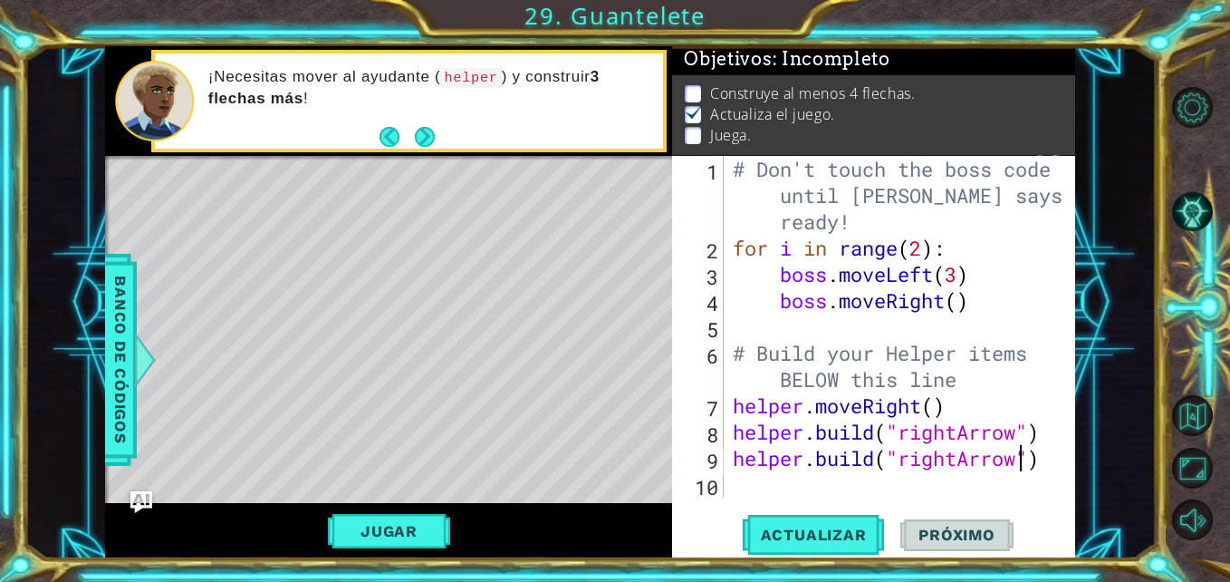
click at [823, 488] on div "# Don't touch the boss code until [PERSON_NAME] says you're ready! for i in ran…" at bounding box center [905, 379] width 352 height 447
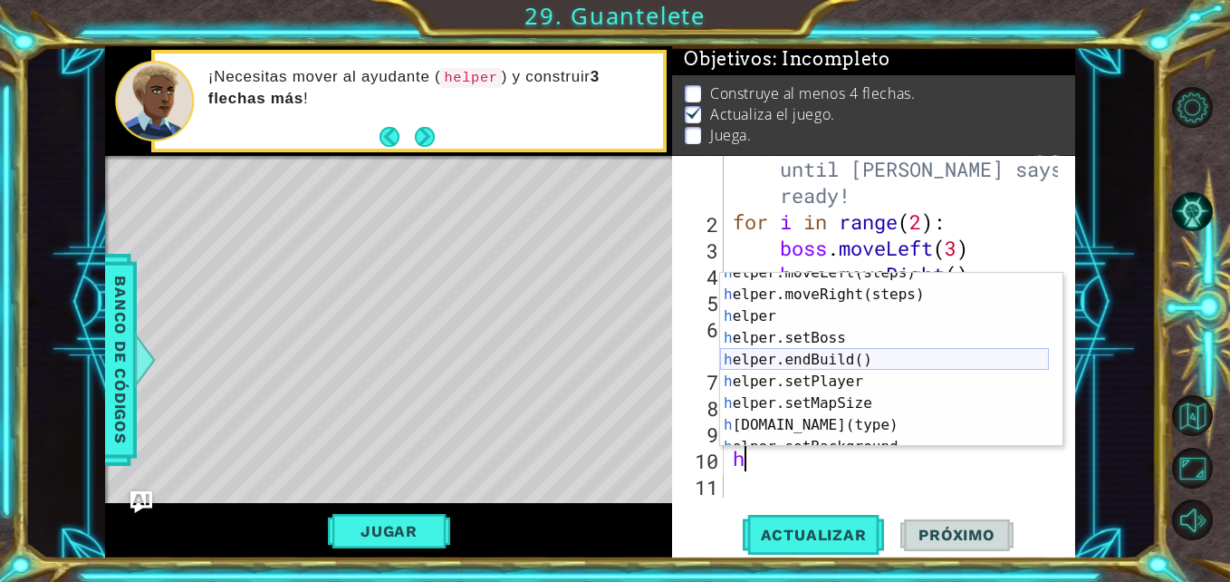
scroll to position [54, 0]
click at [842, 432] on div "h elper.moveLeft(steps) Toca enter h elper.moveRight(steps) Toca enter h elper …" at bounding box center [884, 370] width 329 height 217
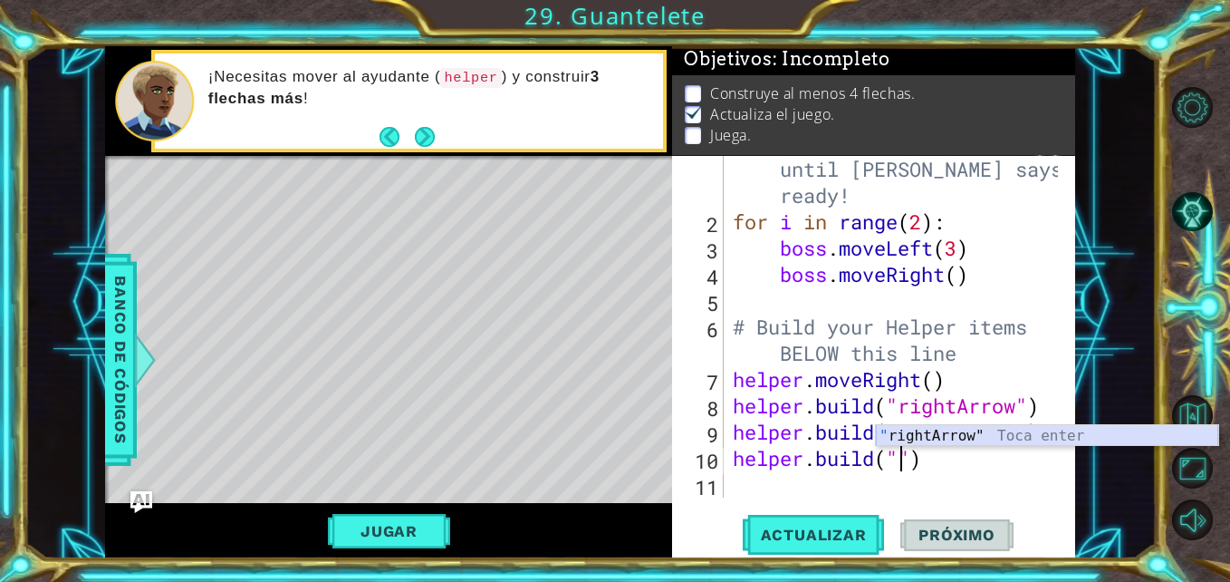
click at [909, 441] on div "" rightArrow" Toca enter" at bounding box center [1047, 457] width 342 height 65
type textarea "[DOMAIN_NAME]("rightArrow")"
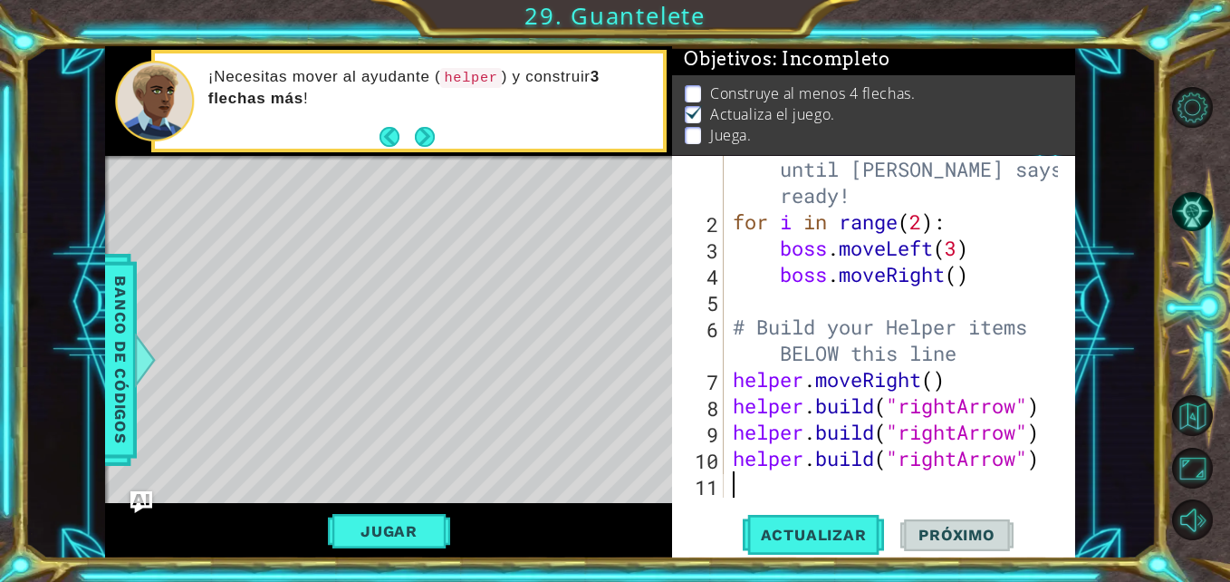
click at [763, 488] on div "# Don't touch the boss code until [PERSON_NAME] says you're ready! for i in ran…" at bounding box center [897, 353] width 337 height 447
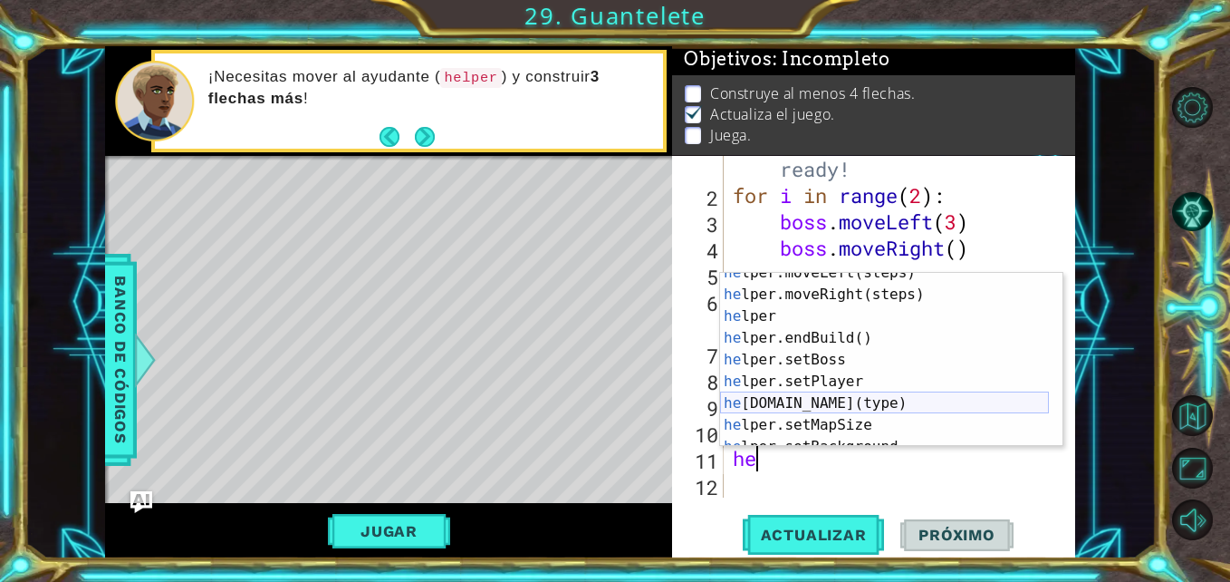
click at [852, 404] on div "he lper.moveLeft(steps) Toca enter he lper.moveRight(steps) Toca enter he lper …" at bounding box center [884, 370] width 329 height 217
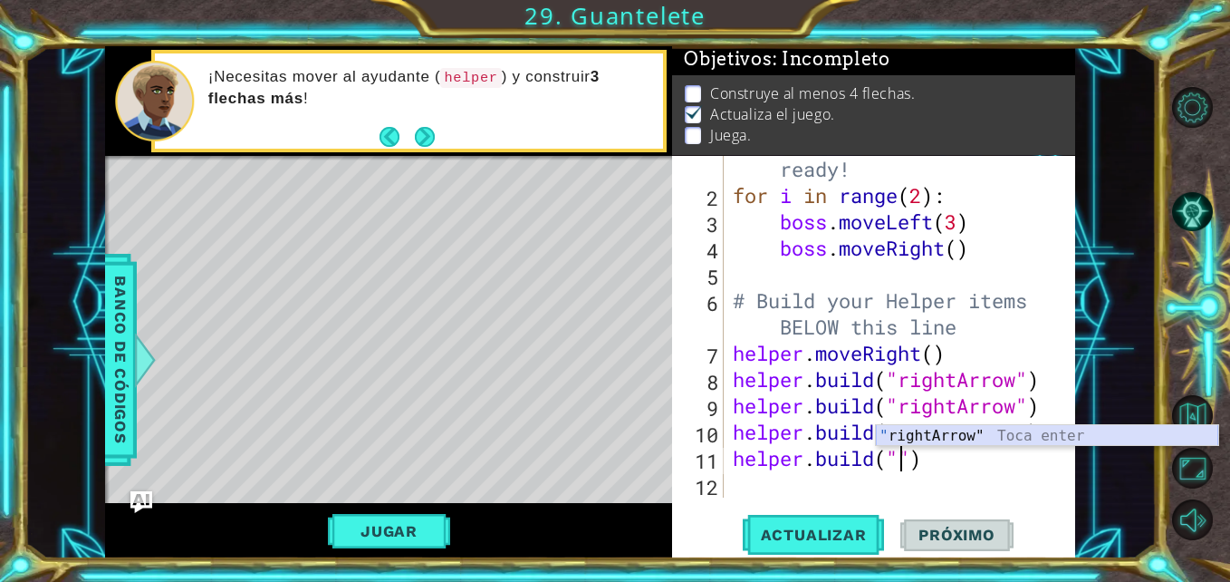
click at [948, 432] on div "" rightArrow" Toca enter" at bounding box center [1047, 457] width 342 height 65
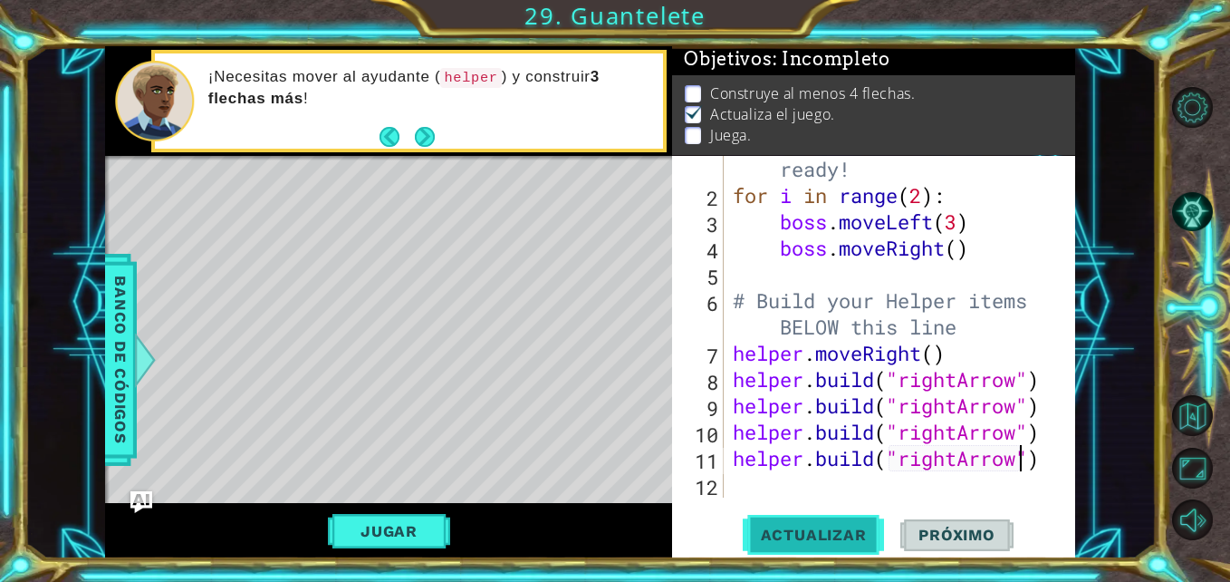
type textarea "[DOMAIN_NAME]("rightArrow")"
click at [862, 534] on span "Actualizar" at bounding box center [814, 534] width 142 height 18
click at [407, 530] on button "Jugar" at bounding box center [389, 531] width 122 height 34
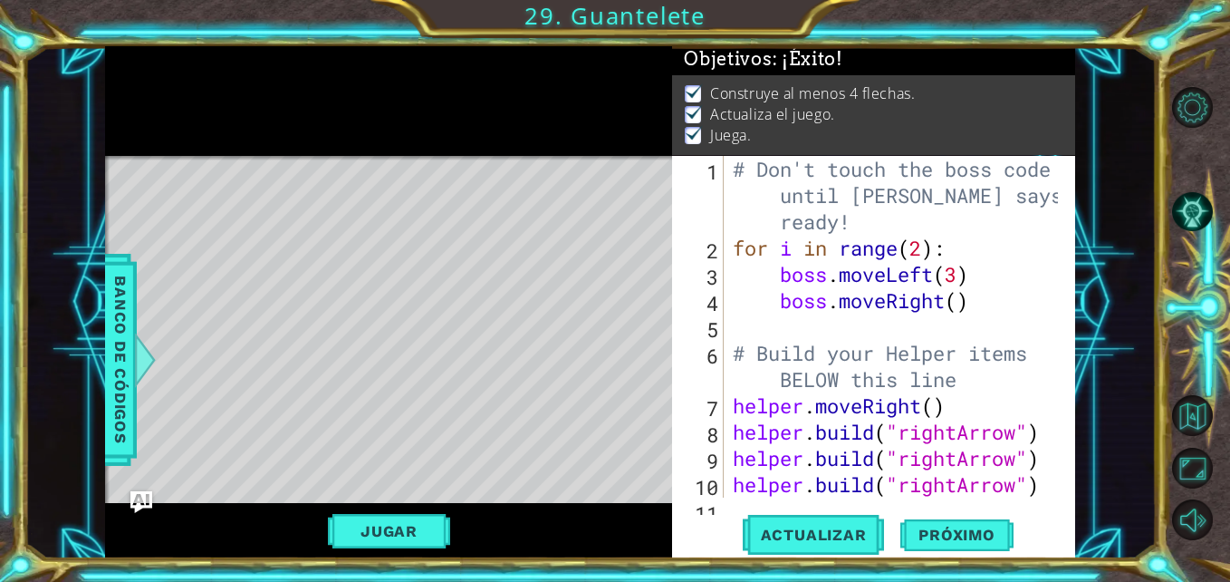
scroll to position [0, 0]
click at [924, 529] on span "Próximo" at bounding box center [957, 534] width 112 height 18
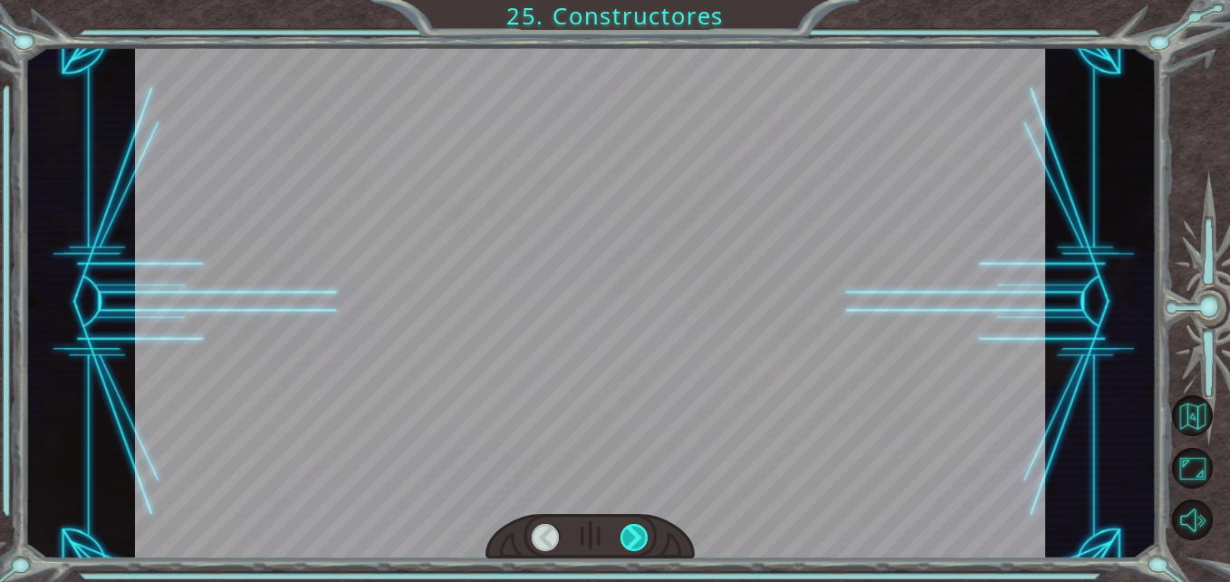
click at [648, 536] on div at bounding box center [635, 538] width 28 height 28
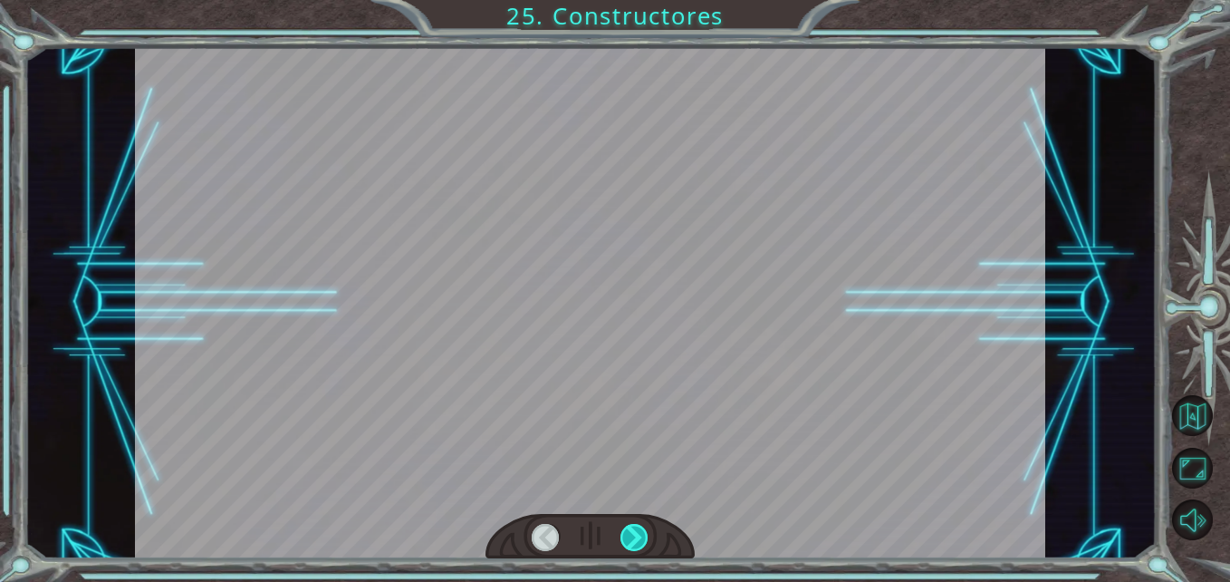
click at [648, 536] on div at bounding box center [635, 538] width 28 height 28
click at [639, 539] on div at bounding box center [635, 538] width 28 height 28
